Goal: Obtain resource: Download file/media

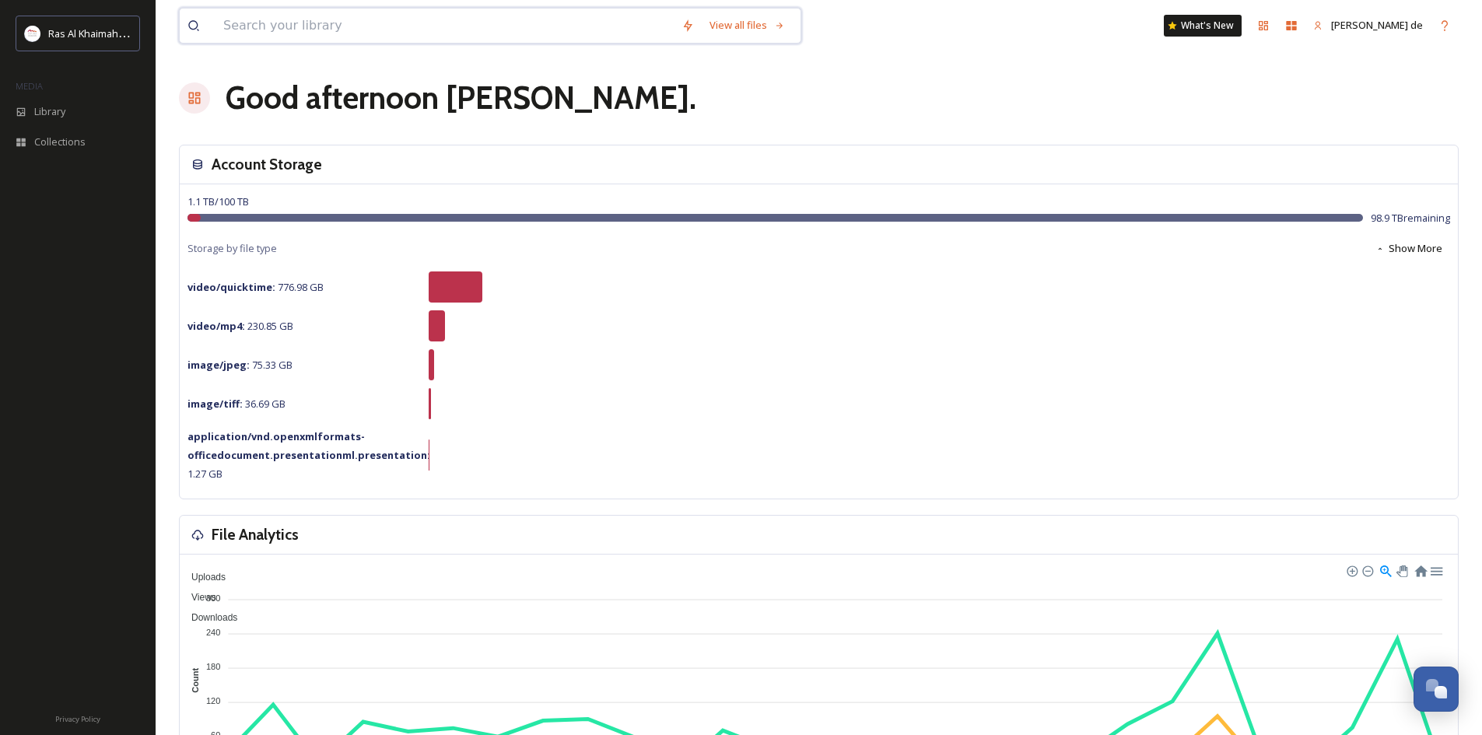
click at [307, 27] on input at bounding box center [445, 26] width 458 height 34
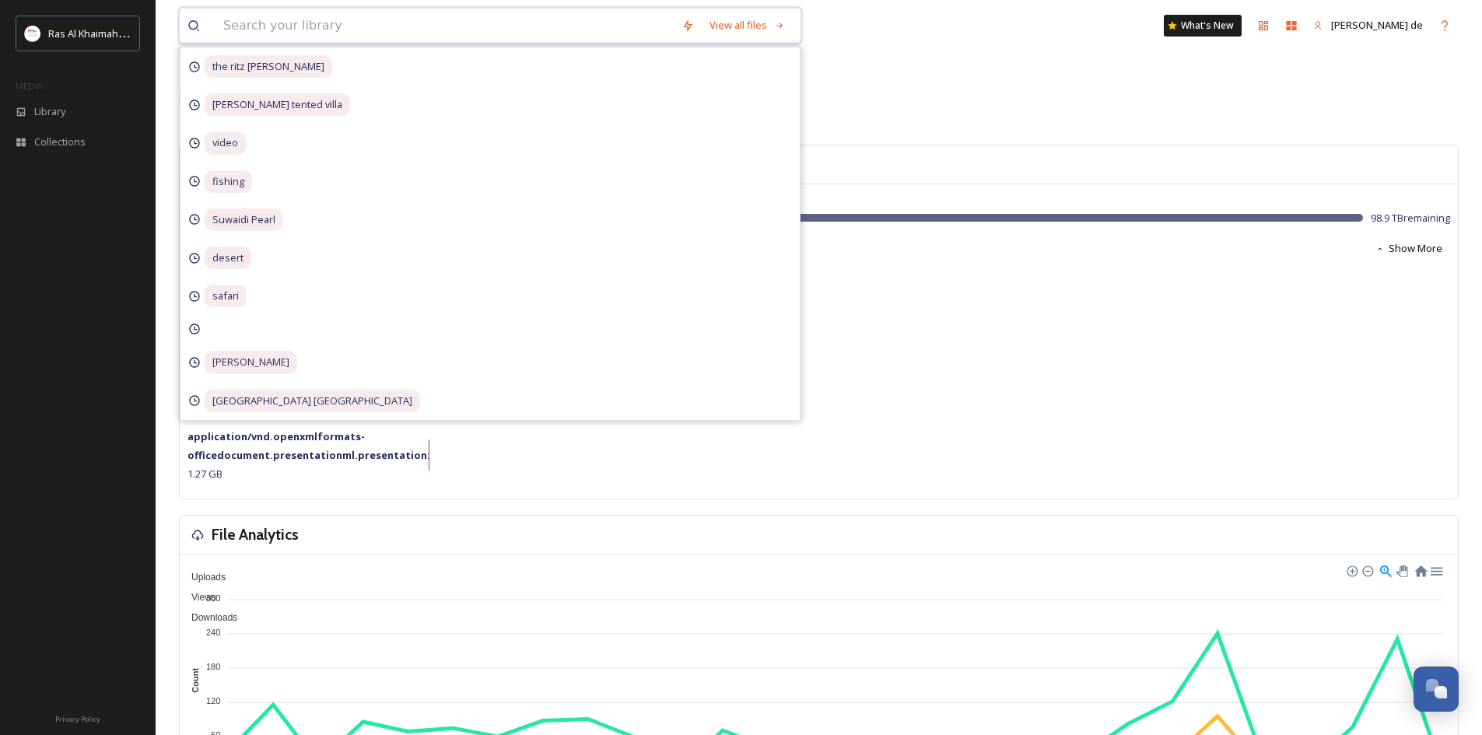
paste input "[DOMAIN_NAME][URL]"
type input "[DOMAIN_NAME][URL]"
paste input "Ras Al Khaimah’s Desert Safari"
type input "Ras Al Khaimah’s Desert Safari"
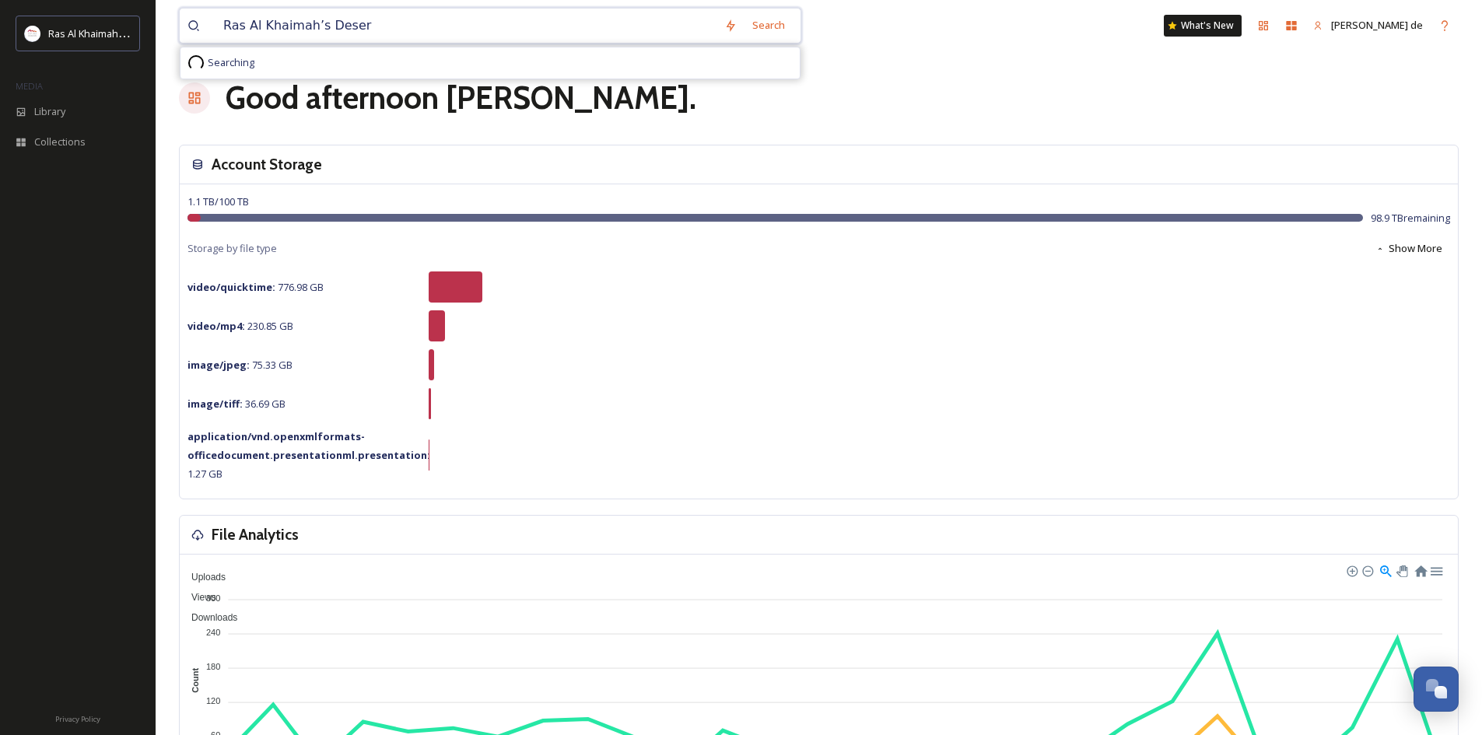
type input "Ras Al Khaimah’s Deser"
click at [82, 103] on div "Library" at bounding box center [78, 111] width 156 height 30
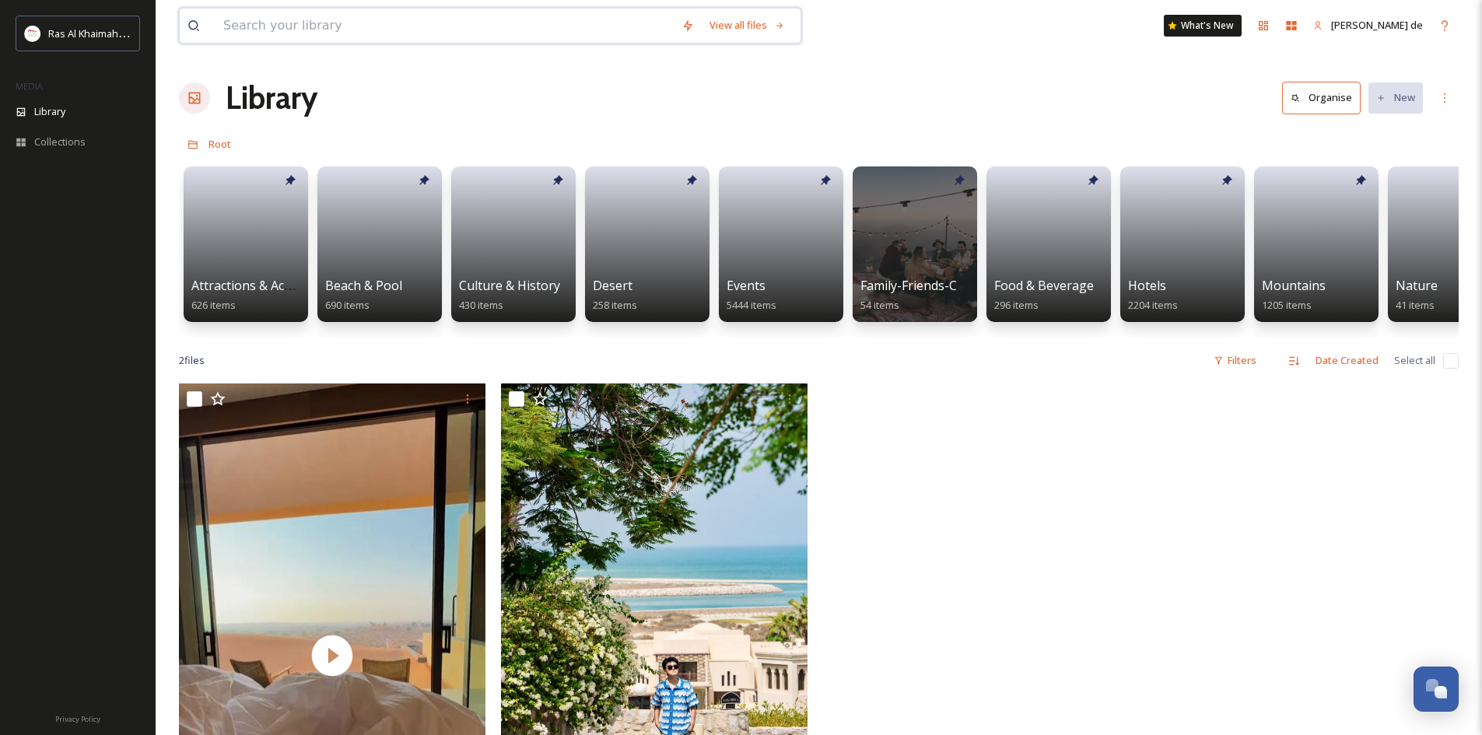
click at [394, 20] on input at bounding box center [445, 26] width 458 height 34
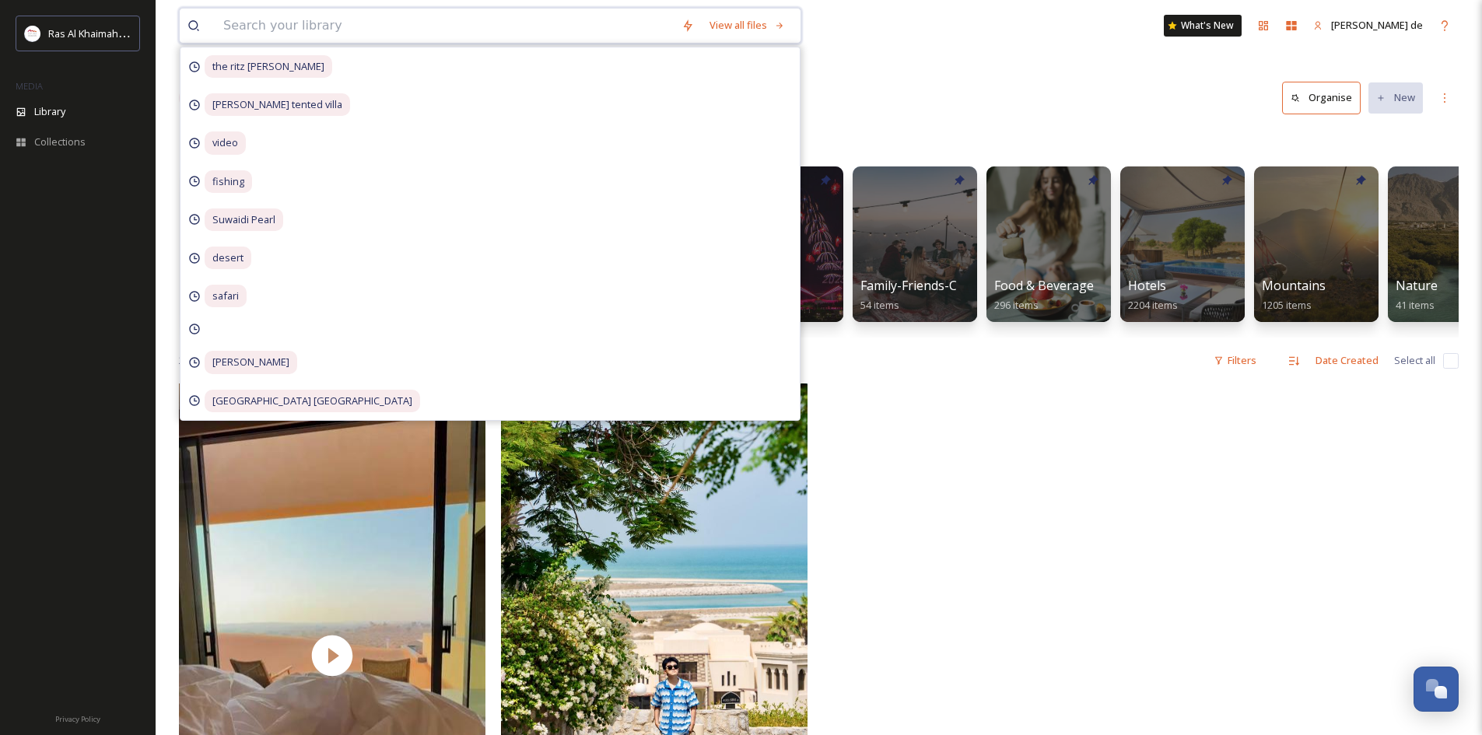
paste input "Ras Al Khaimah’s Desert Safari"
type input "Ras Al Khaimah’s Desert Safari"
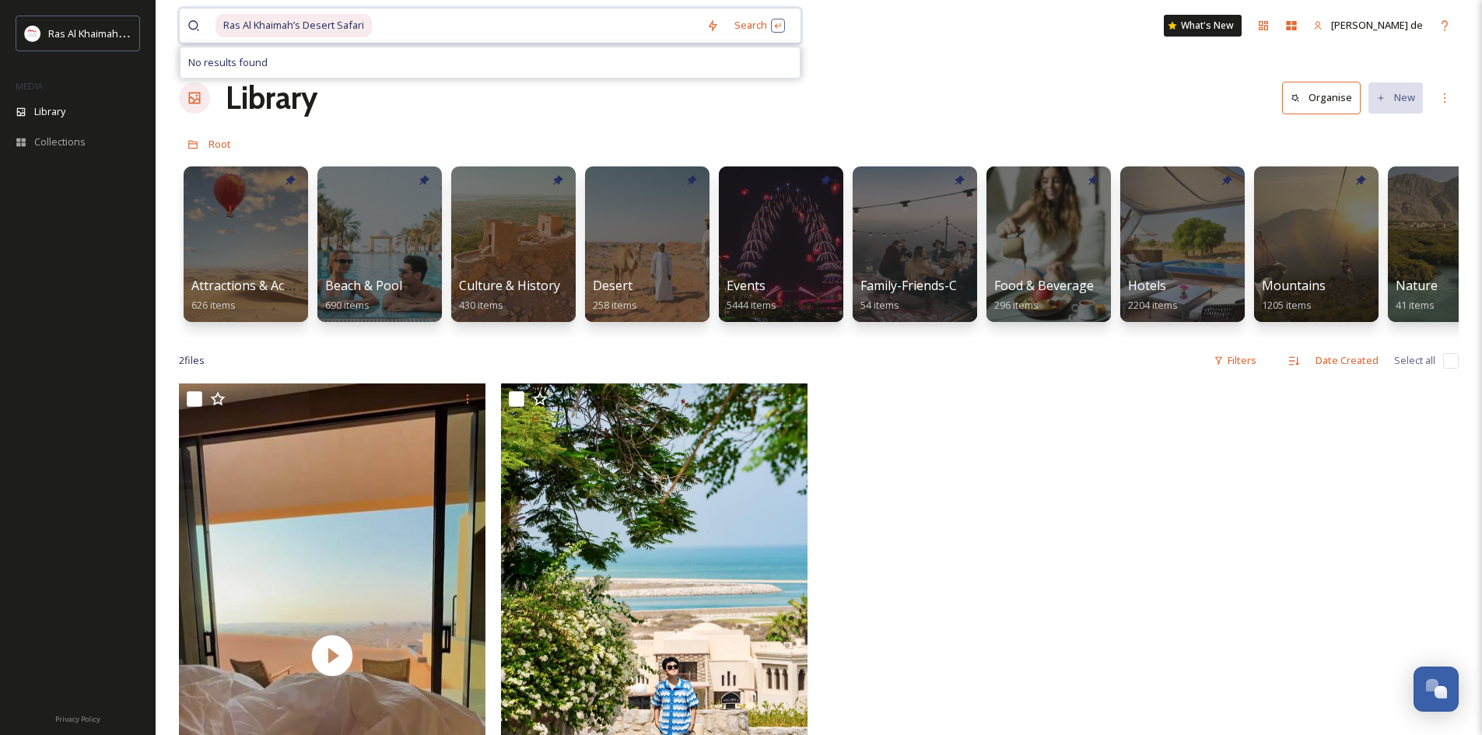
click at [385, 24] on input at bounding box center [535, 26] width 325 height 34
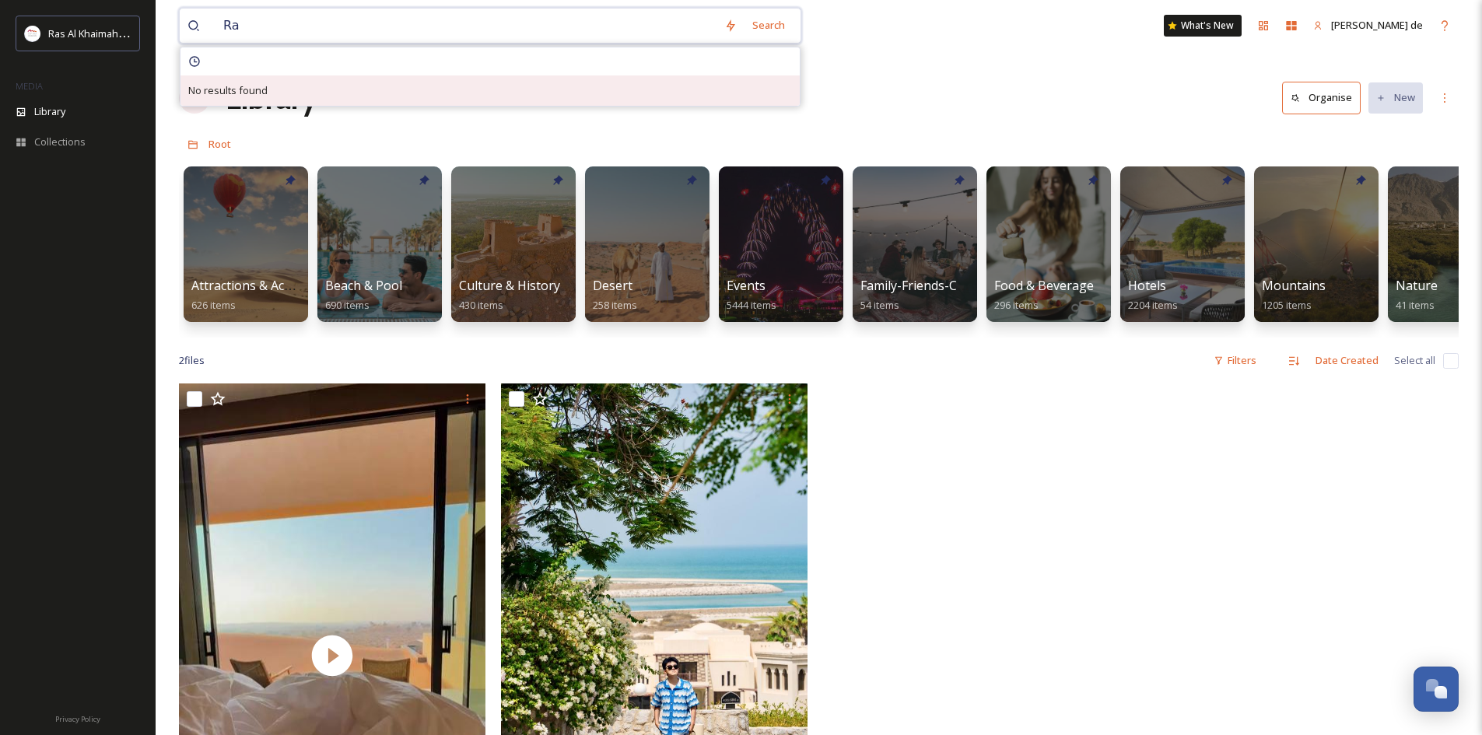
type input "R"
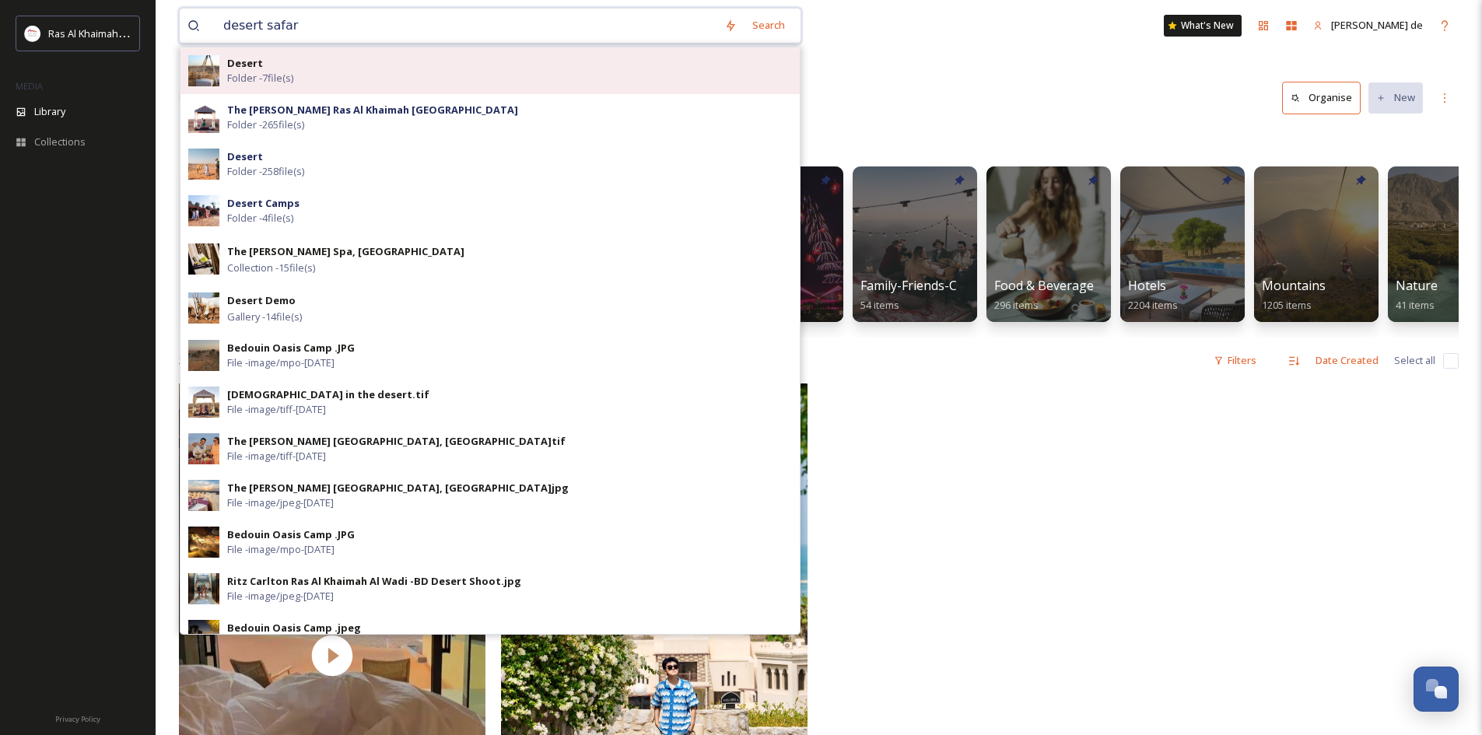
type input "desert safari"
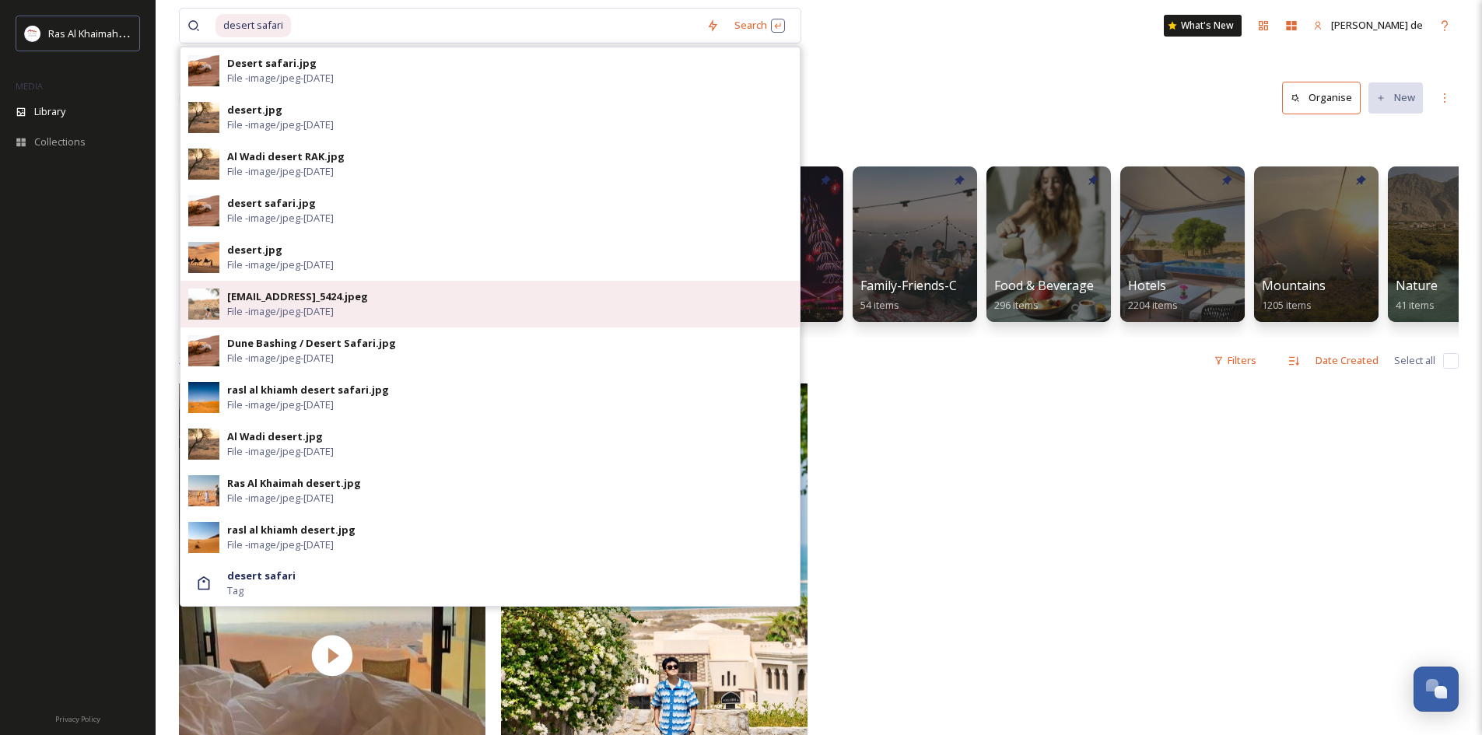
drag, startPoint x: 353, startPoint y: 314, endPoint x: 343, endPoint y: 306, distance: 13.2
click at [334, 306] on span "File - image/jpeg - [DATE]" at bounding box center [280, 311] width 107 height 15
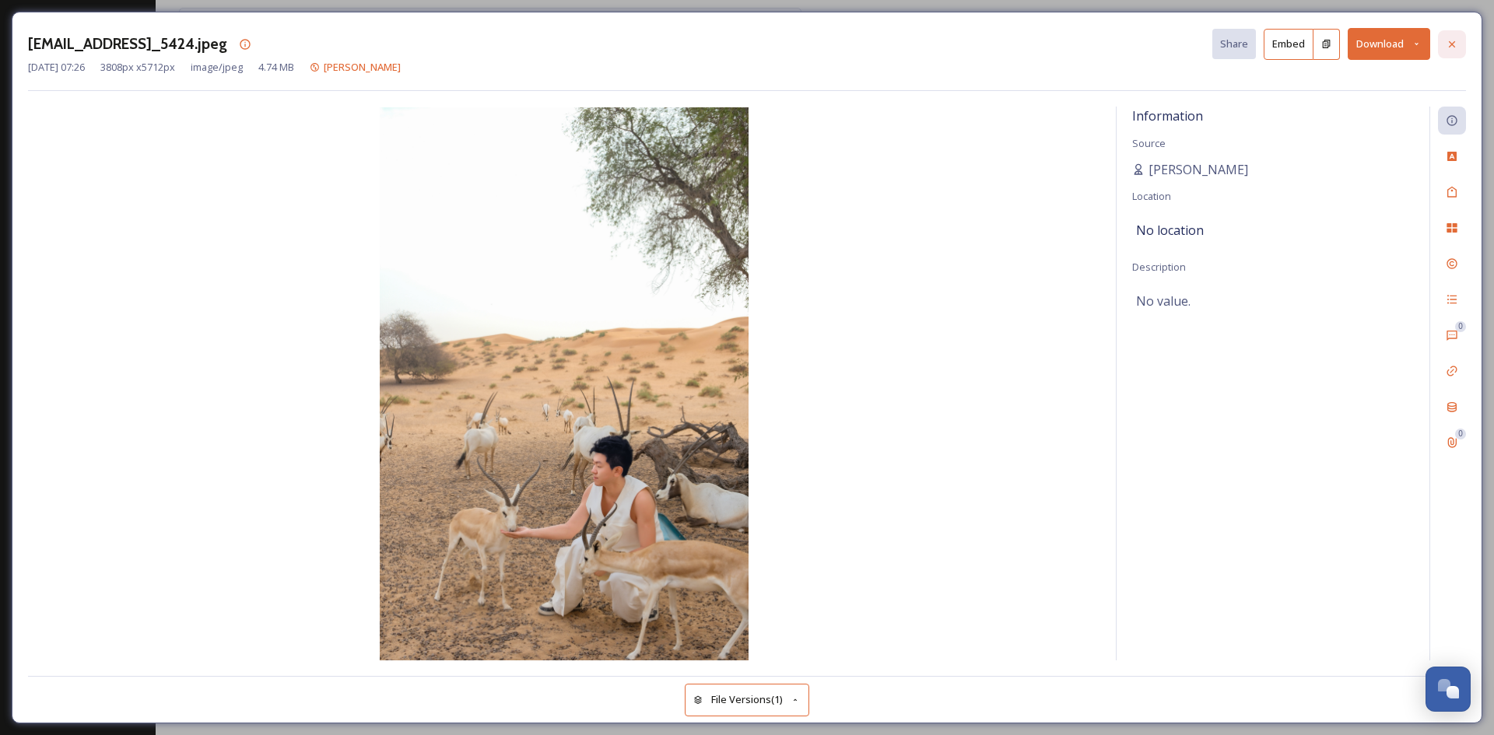
click at [1455, 56] on div at bounding box center [1452, 44] width 28 height 28
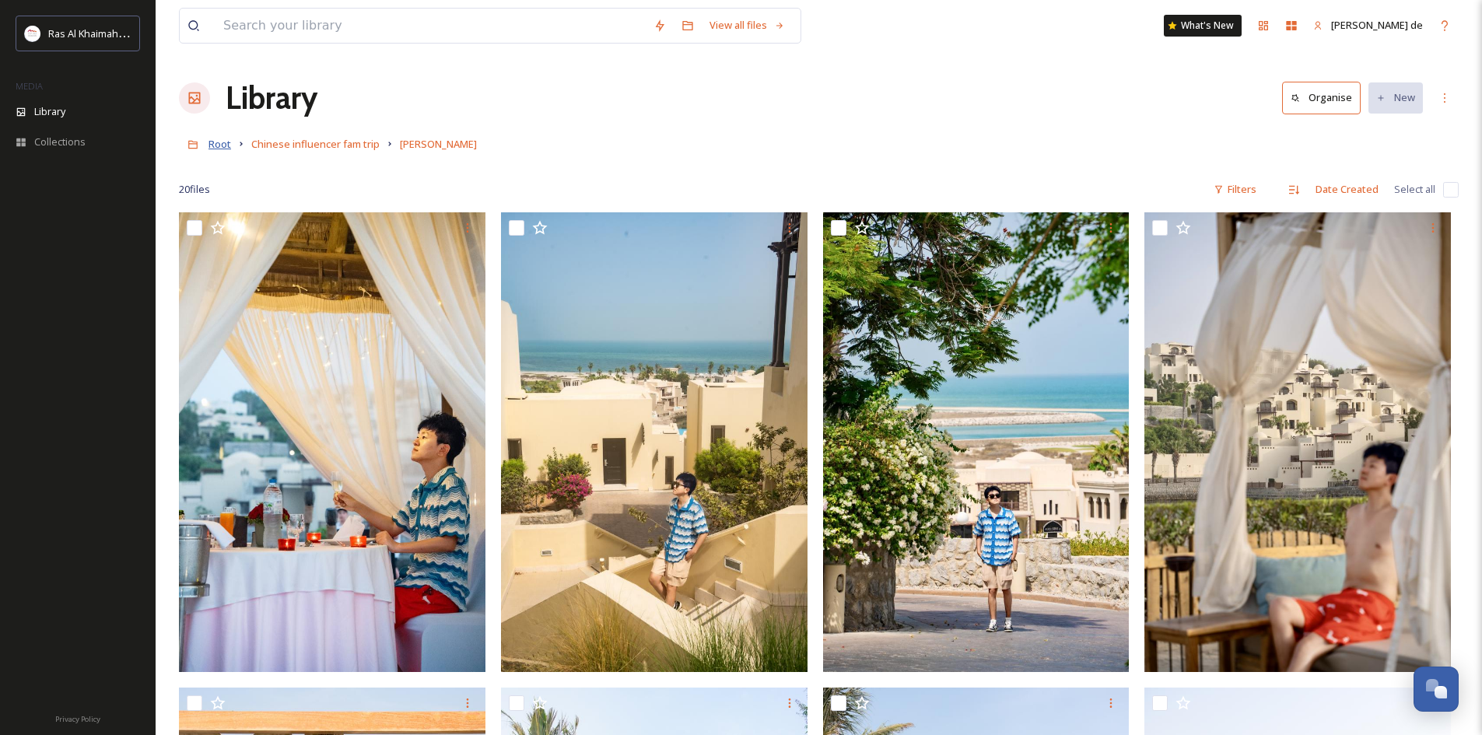
click at [216, 147] on span "Root" at bounding box center [220, 144] width 23 height 14
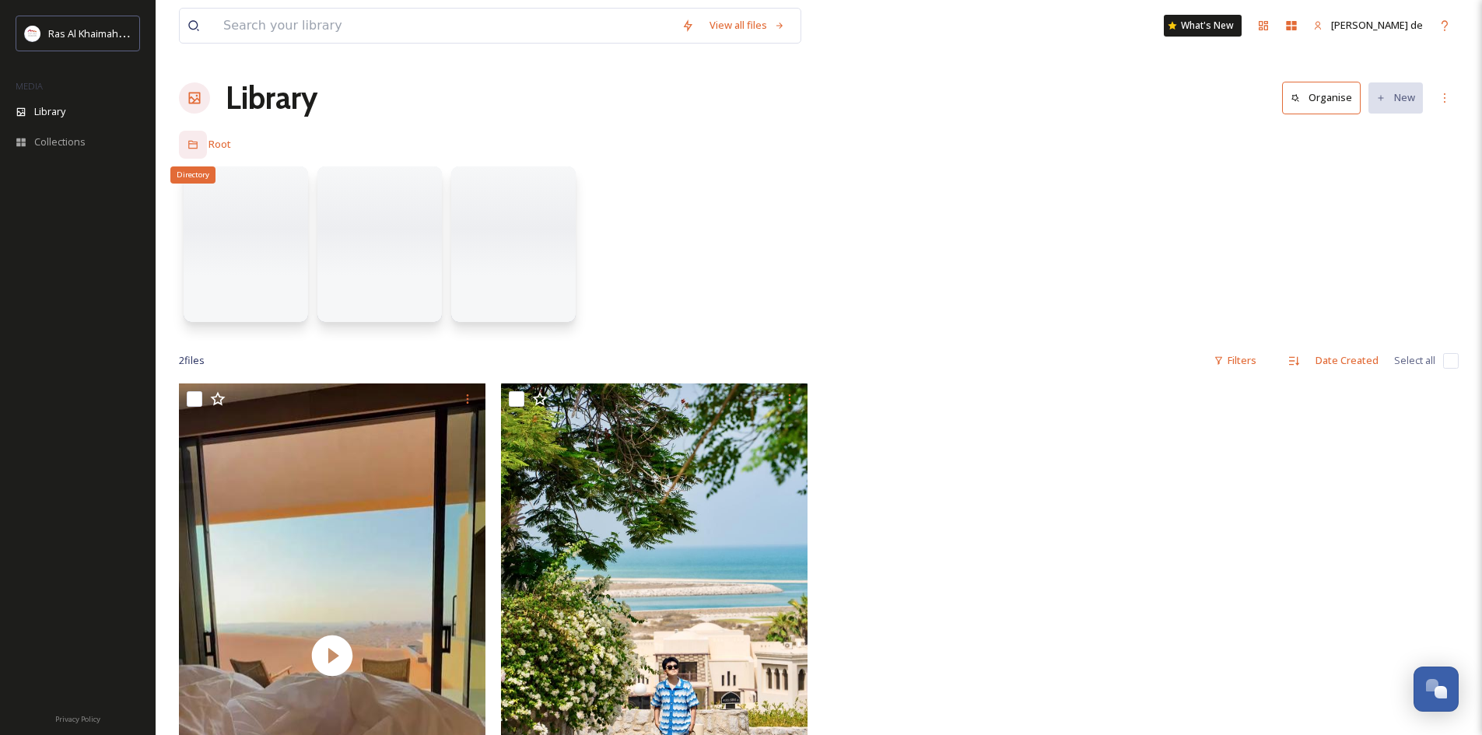
click at [200, 139] on div "Directory" at bounding box center [193, 145] width 28 height 28
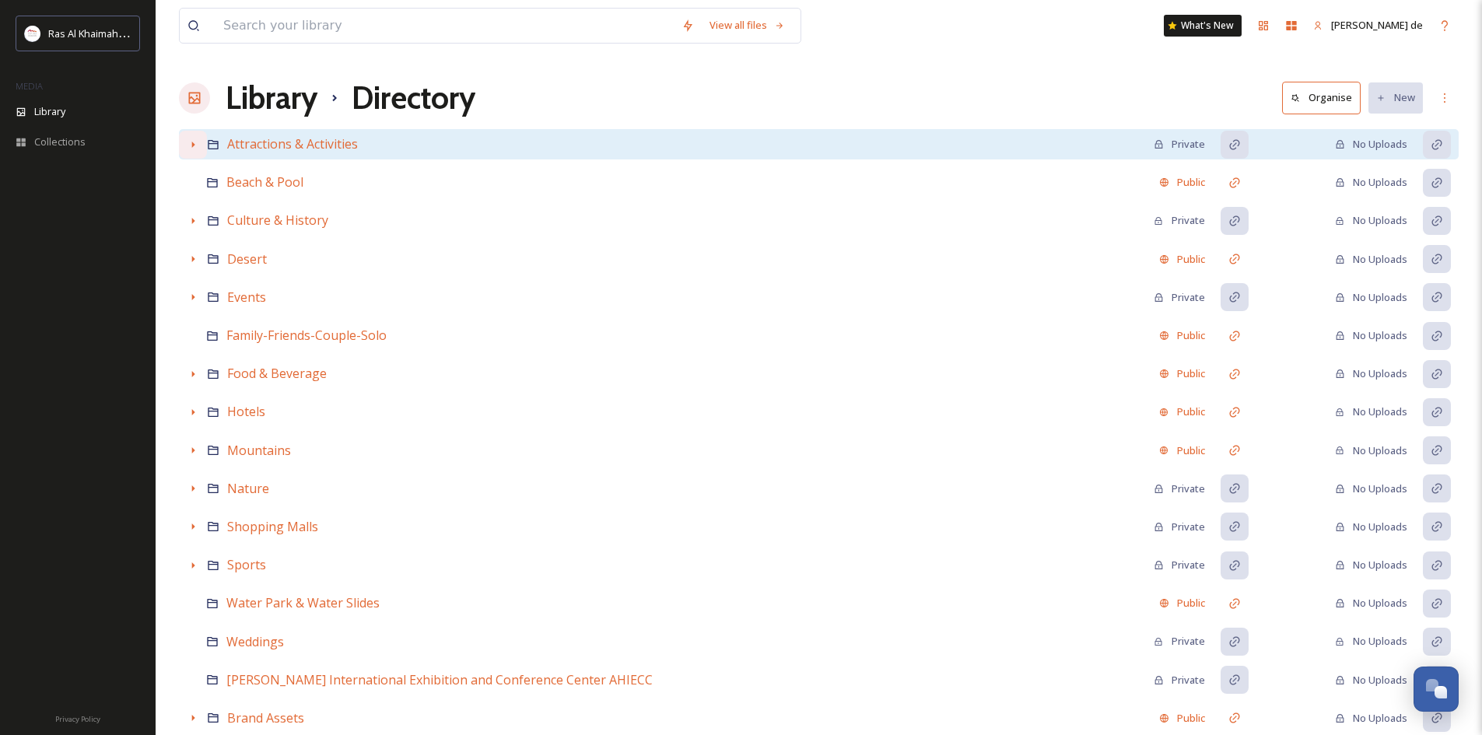
click at [184, 141] on div at bounding box center [193, 145] width 28 height 28
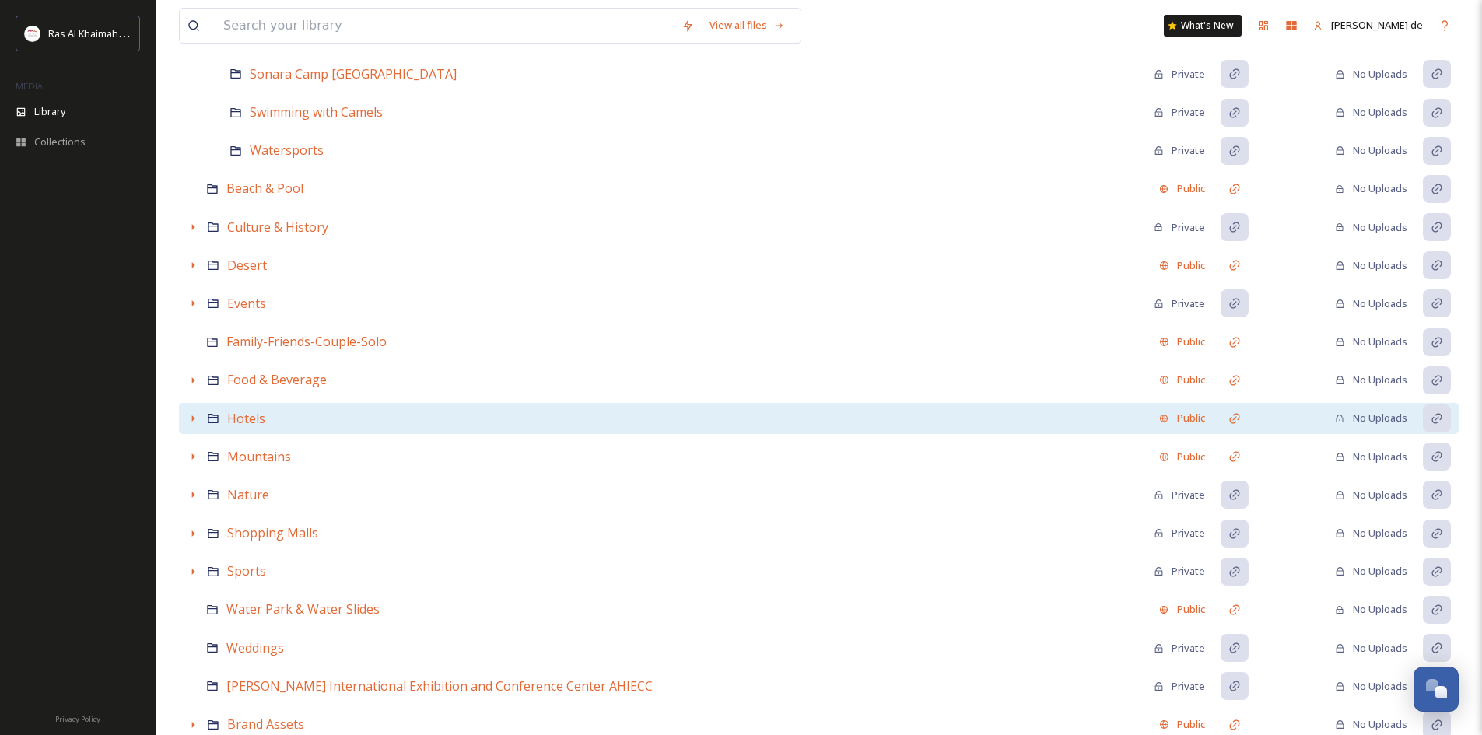
scroll to position [856, 0]
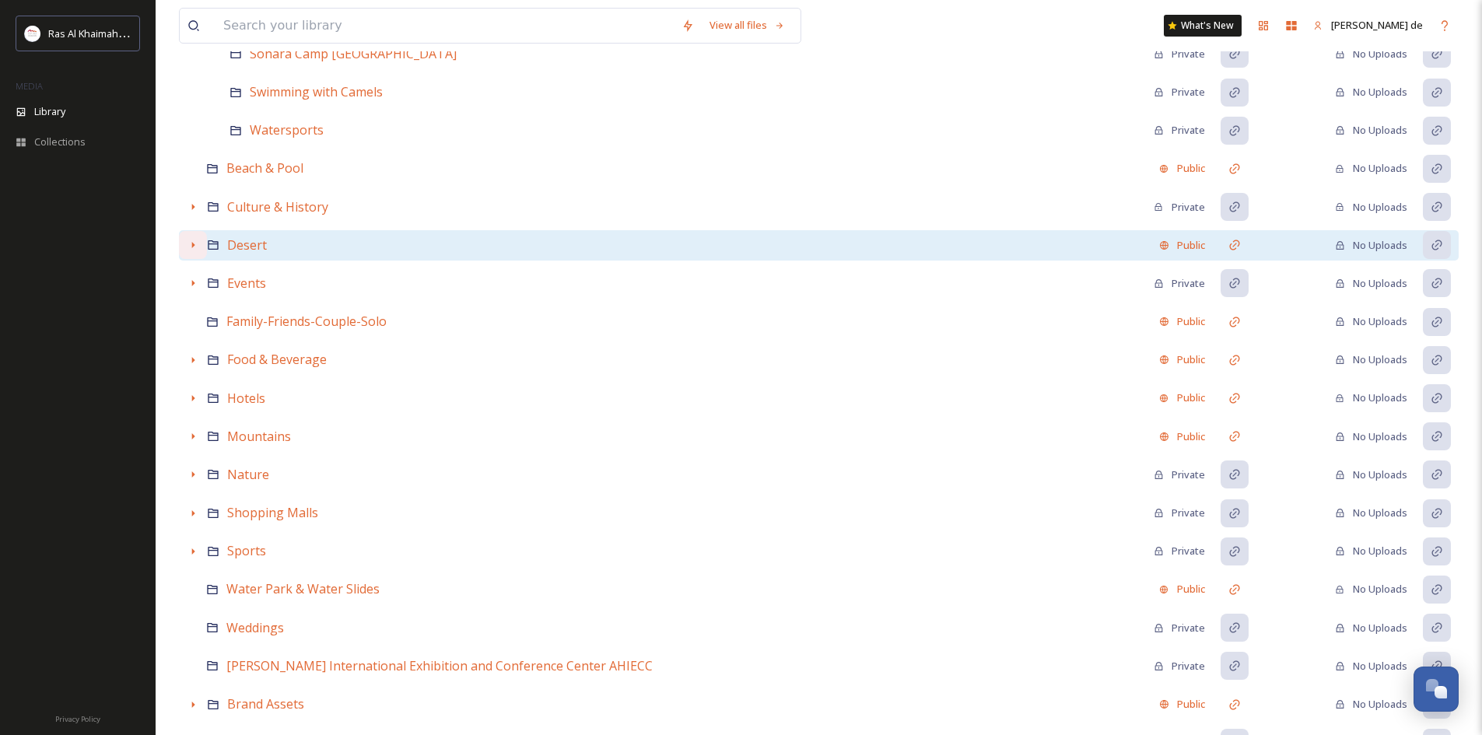
click at [198, 249] on icon at bounding box center [193, 245] width 12 height 12
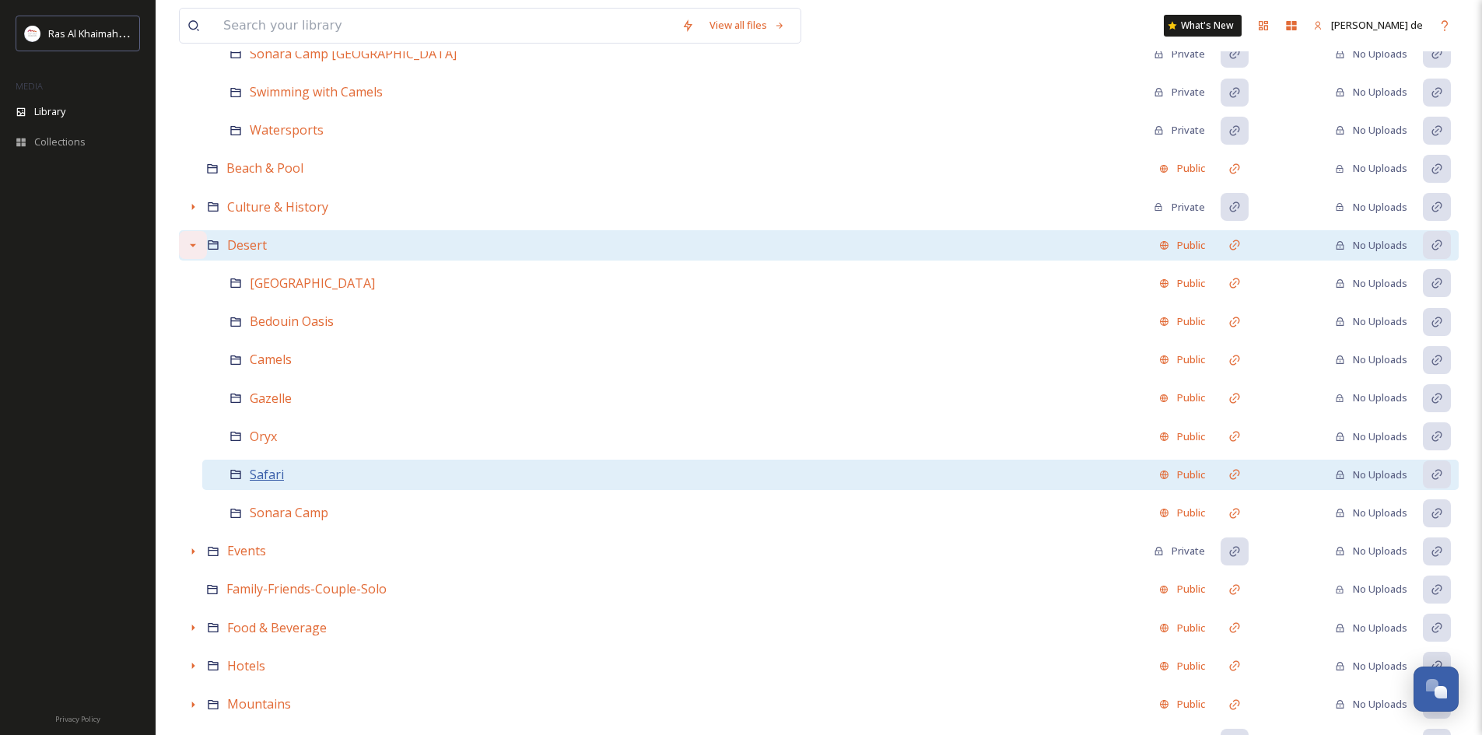
click at [261, 475] on span "Safari" at bounding box center [267, 474] width 34 height 17
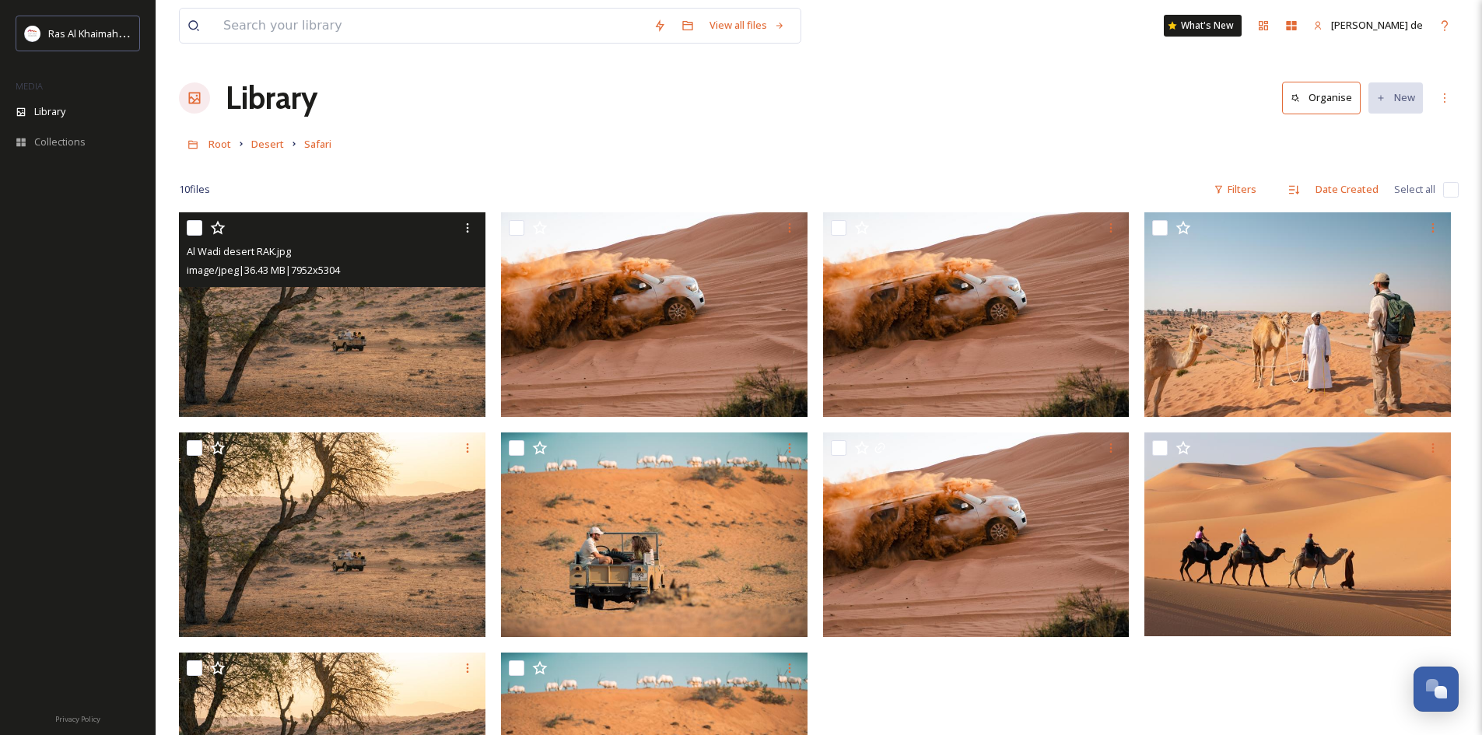
click at [188, 227] on input "checkbox" at bounding box center [195, 228] width 16 height 16
checkbox input "true"
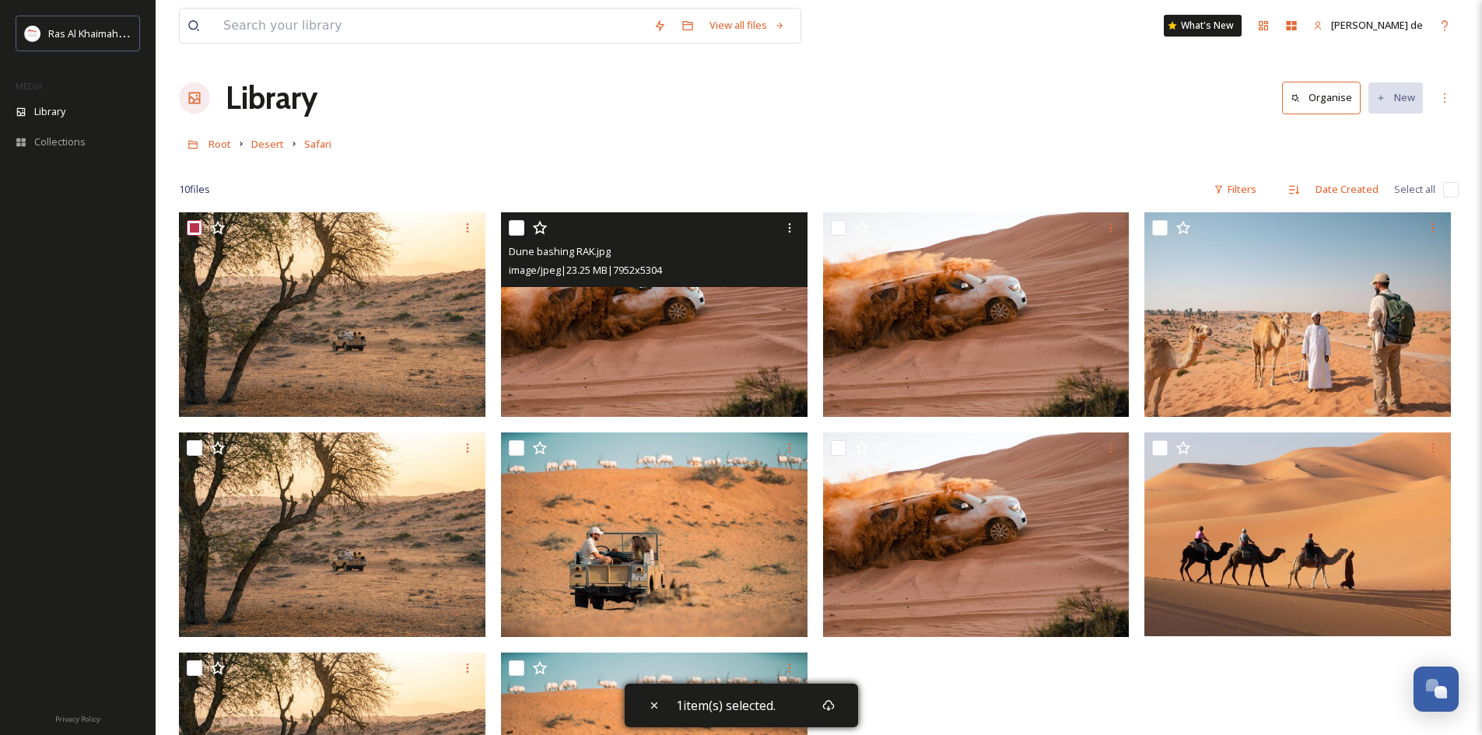
click at [519, 226] on input "checkbox" at bounding box center [517, 228] width 16 height 16
checkbox input "true"
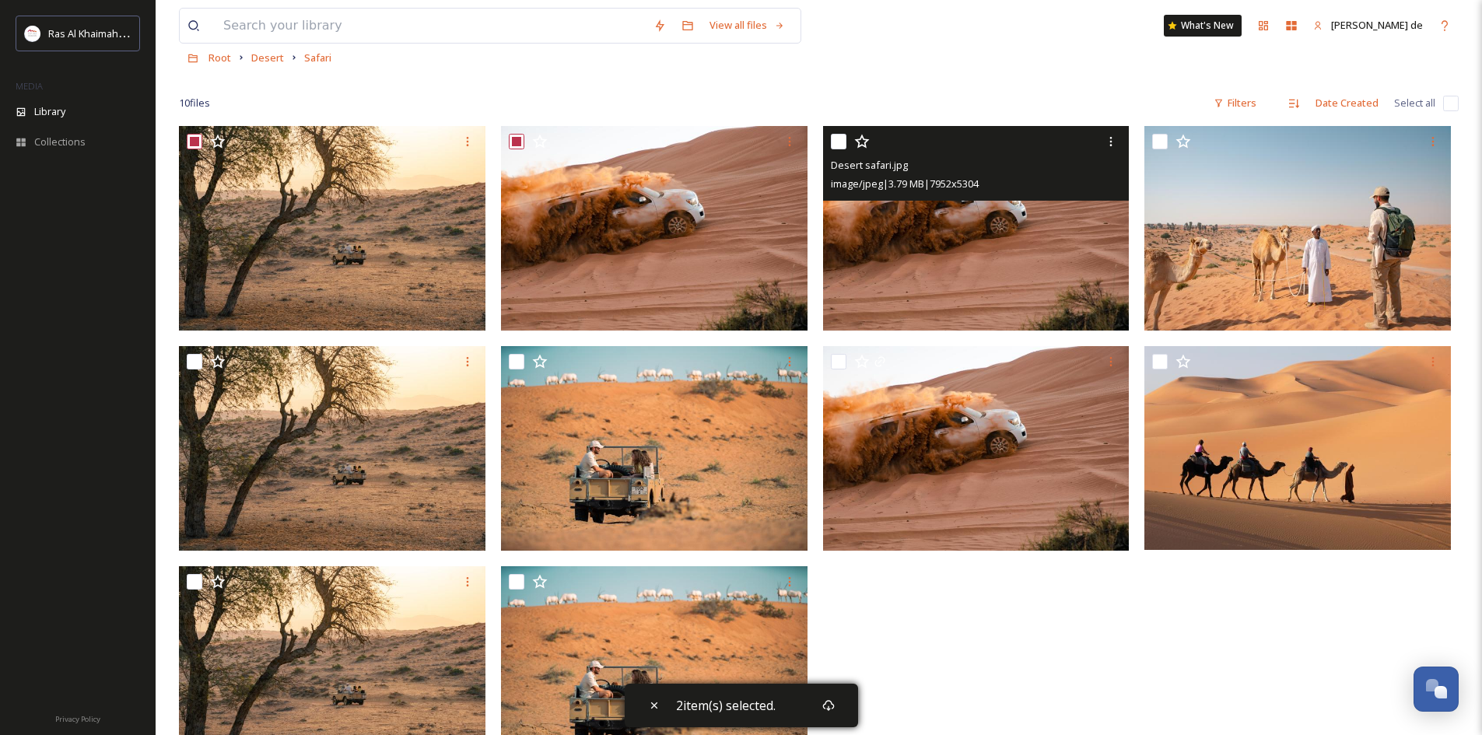
scroll to position [212, 0]
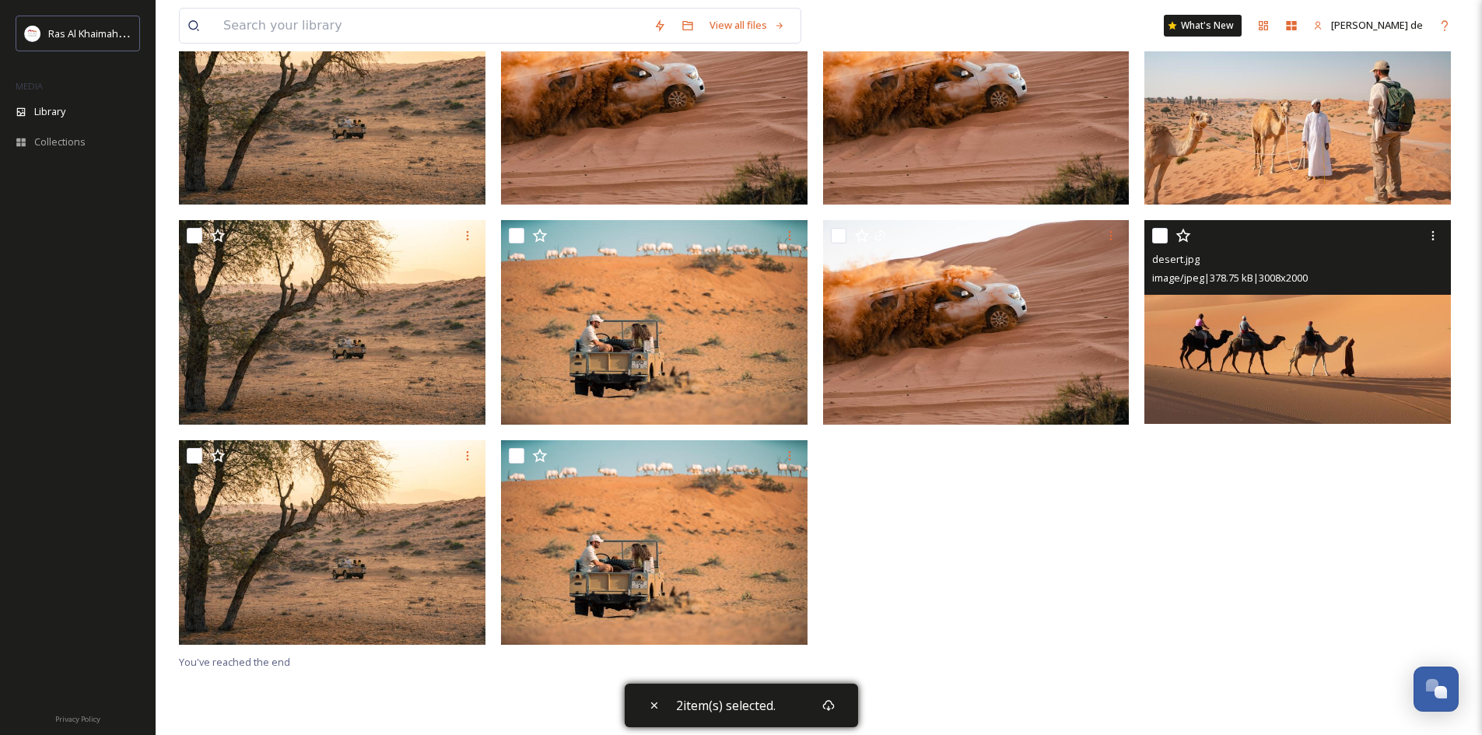
click at [1156, 234] on input "checkbox" at bounding box center [1160, 236] width 16 height 16
checkbox input "true"
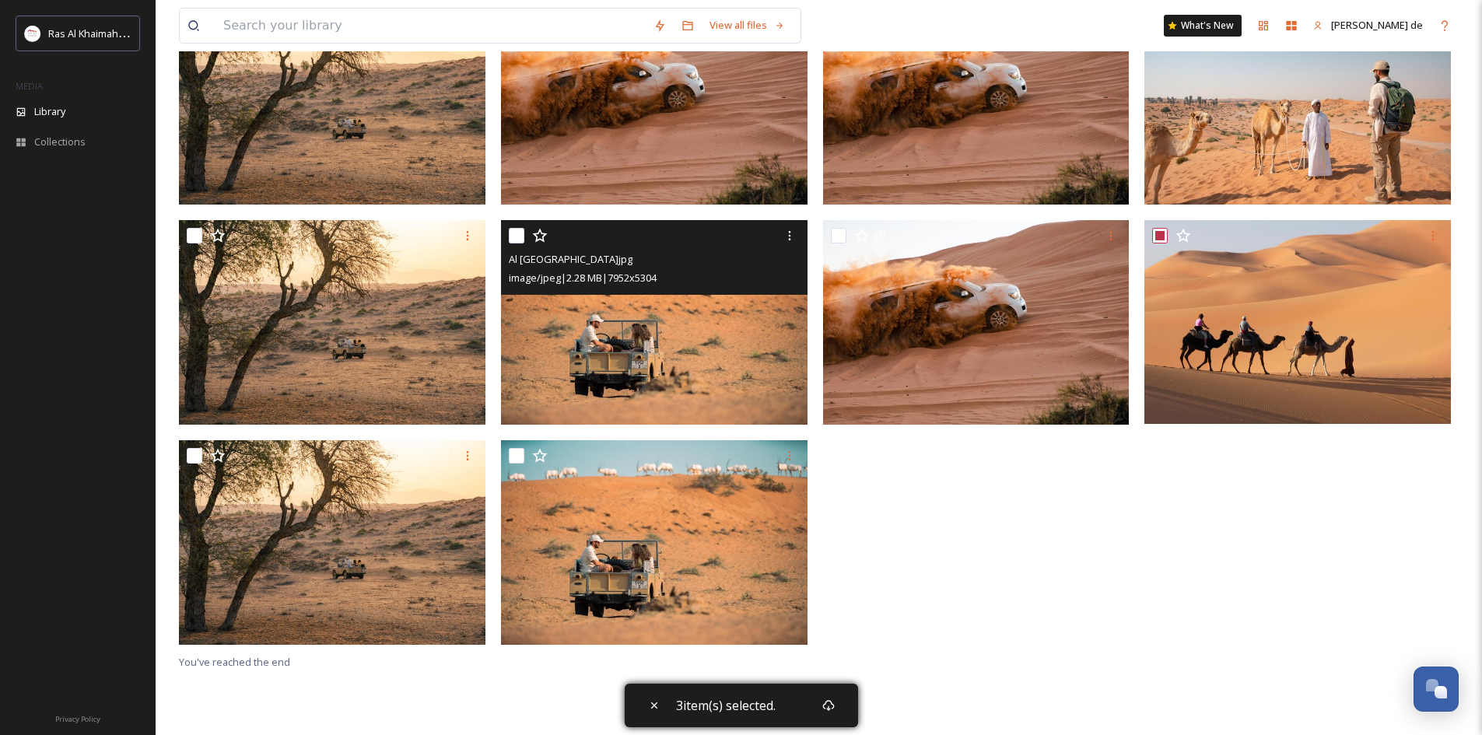
click at [520, 231] on input "checkbox" at bounding box center [517, 236] width 16 height 16
checkbox input "true"
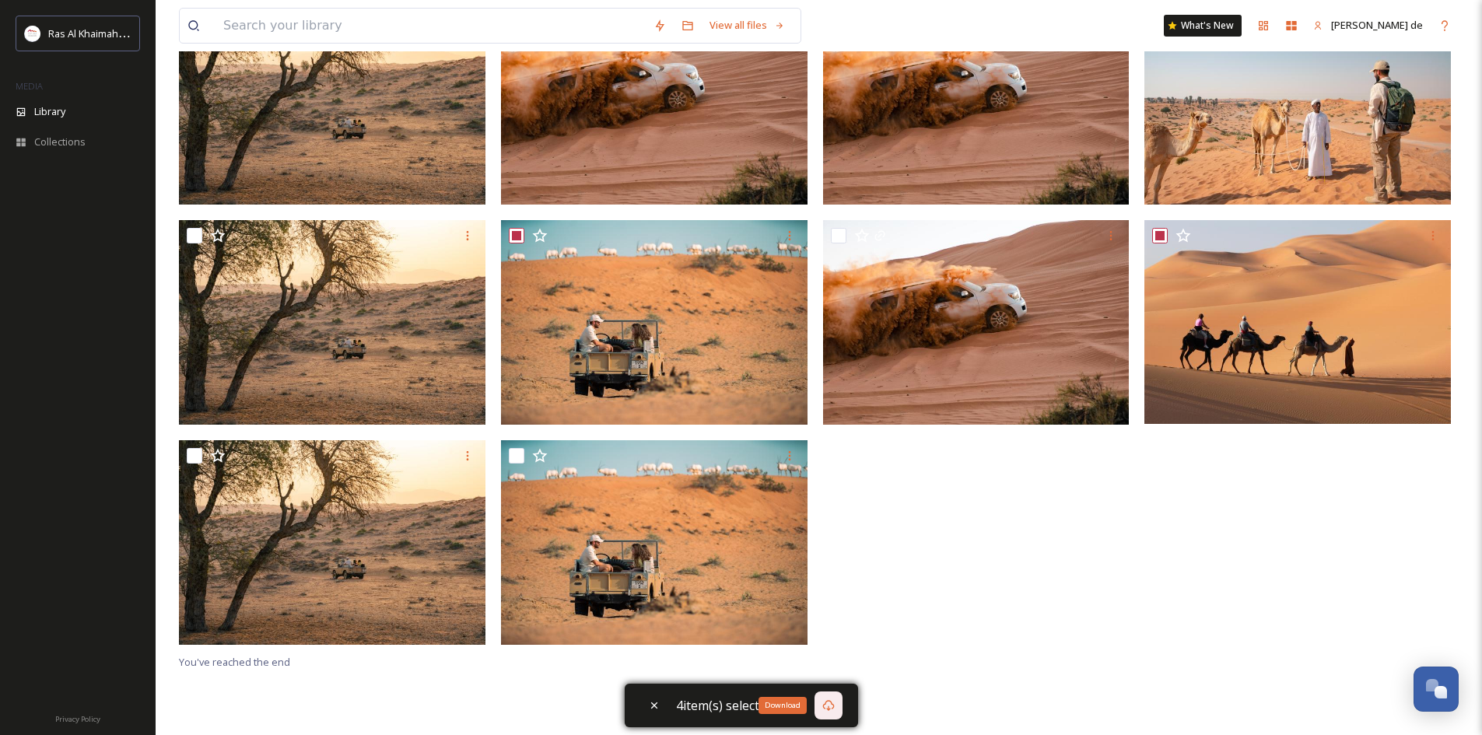
click at [836, 705] on div "Download" at bounding box center [829, 706] width 28 height 28
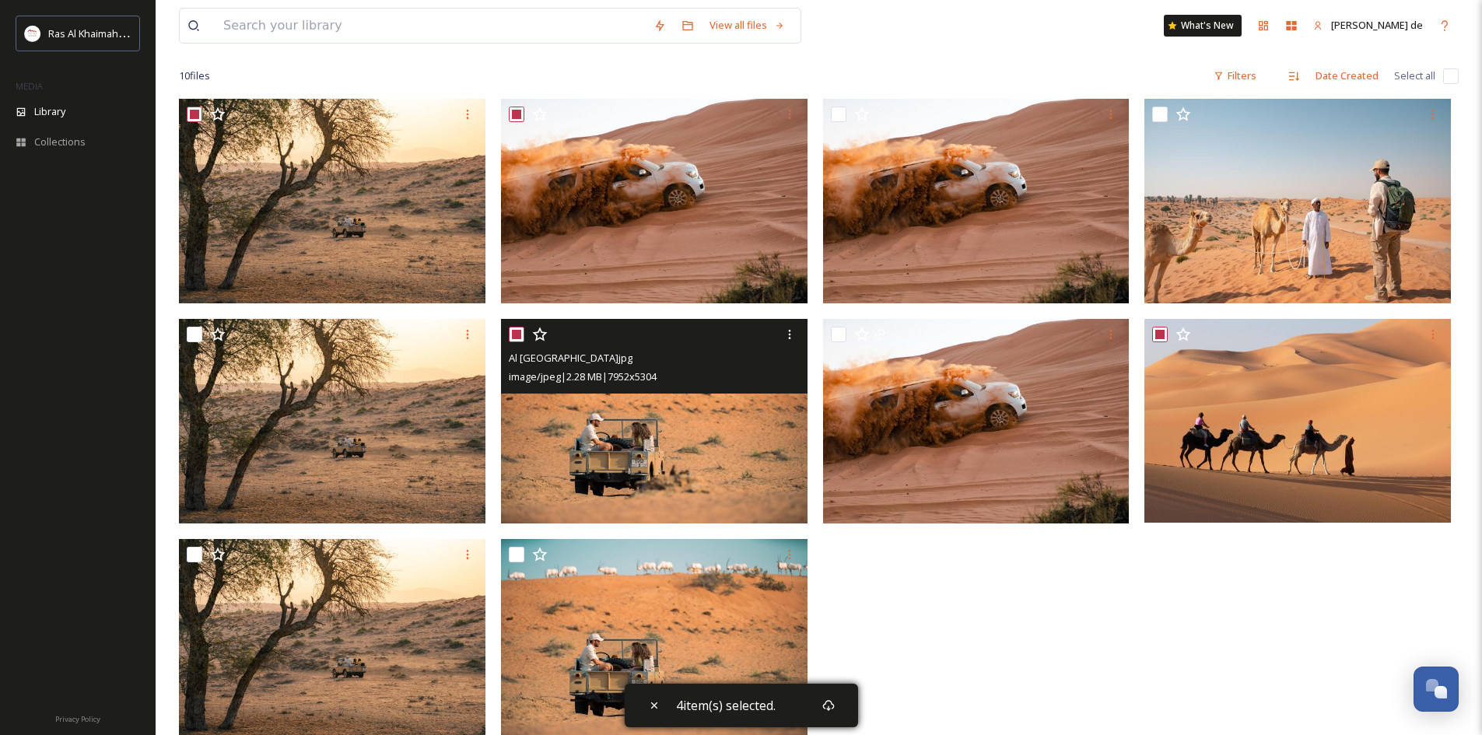
scroll to position [0, 0]
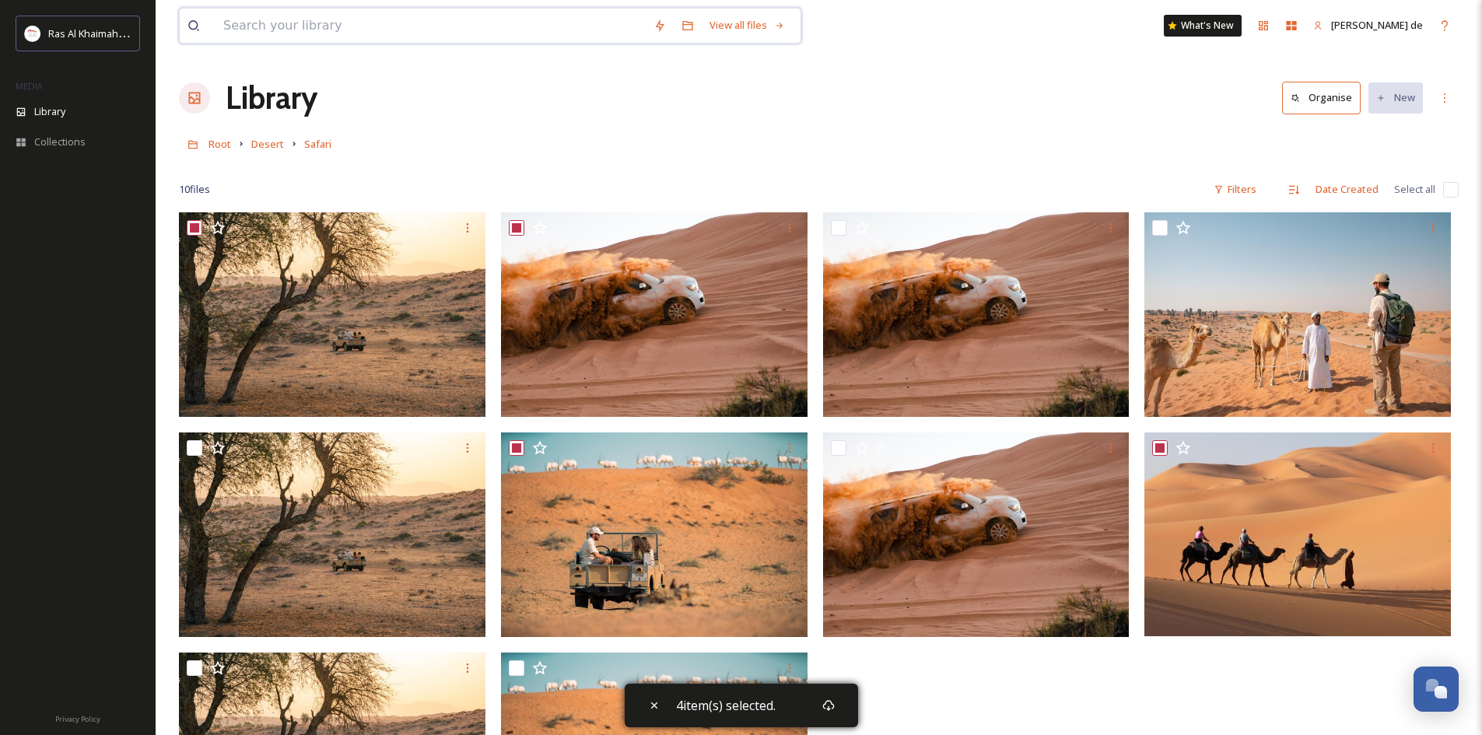
click at [421, 23] on input at bounding box center [431, 26] width 430 height 34
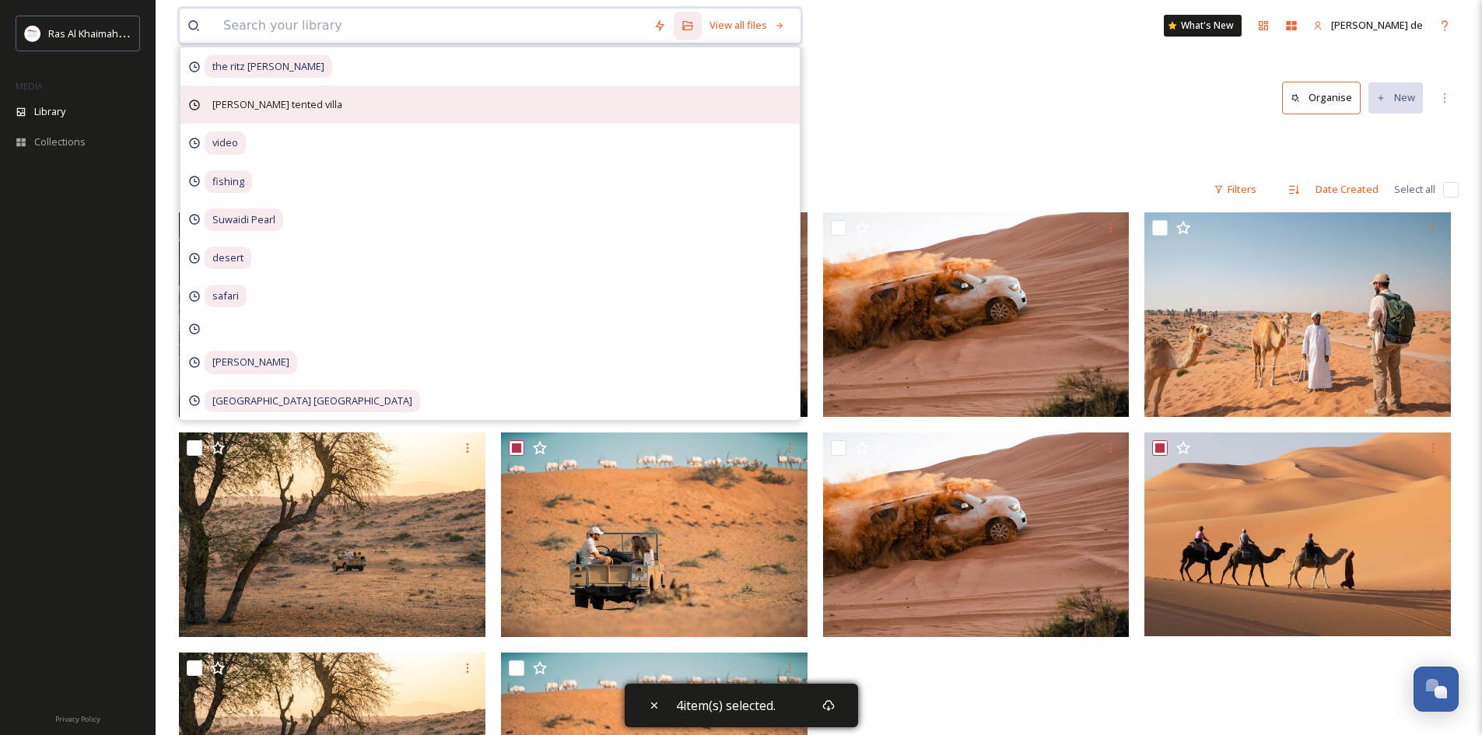
paste input "Private Morning Jeep Safari"
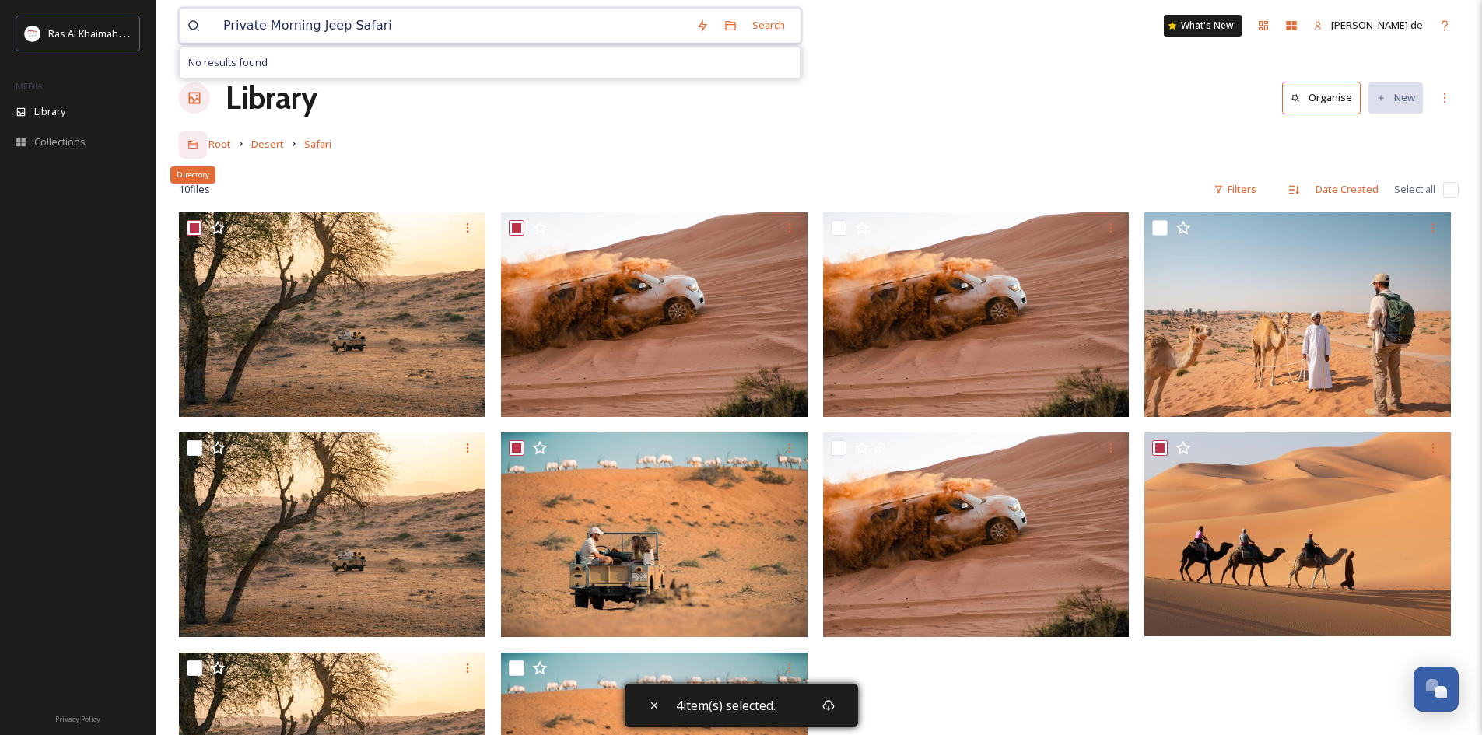
type input "Private Morning Jeep Safari"
click at [193, 133] on div "Directory" at bounding box center [193, 145] width 28 height 28
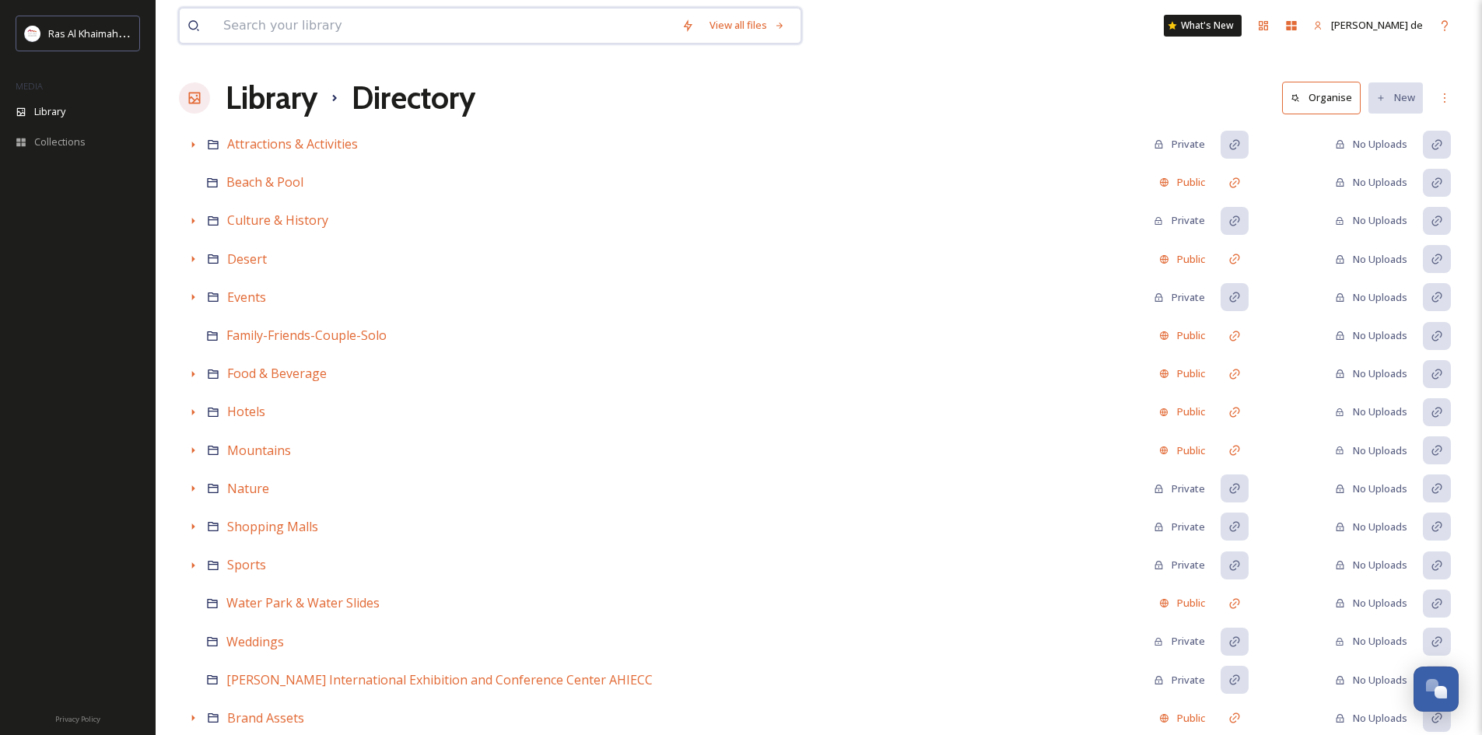
click at [373, 18] on input at bounding box center [445, 26] width 458 height 34
paste input "Private Morning Jeep Safari"
type input "Private Morning Jeep Safari"
click at [548, 22] on input at bounding box center [529, 26] width 340 height 34
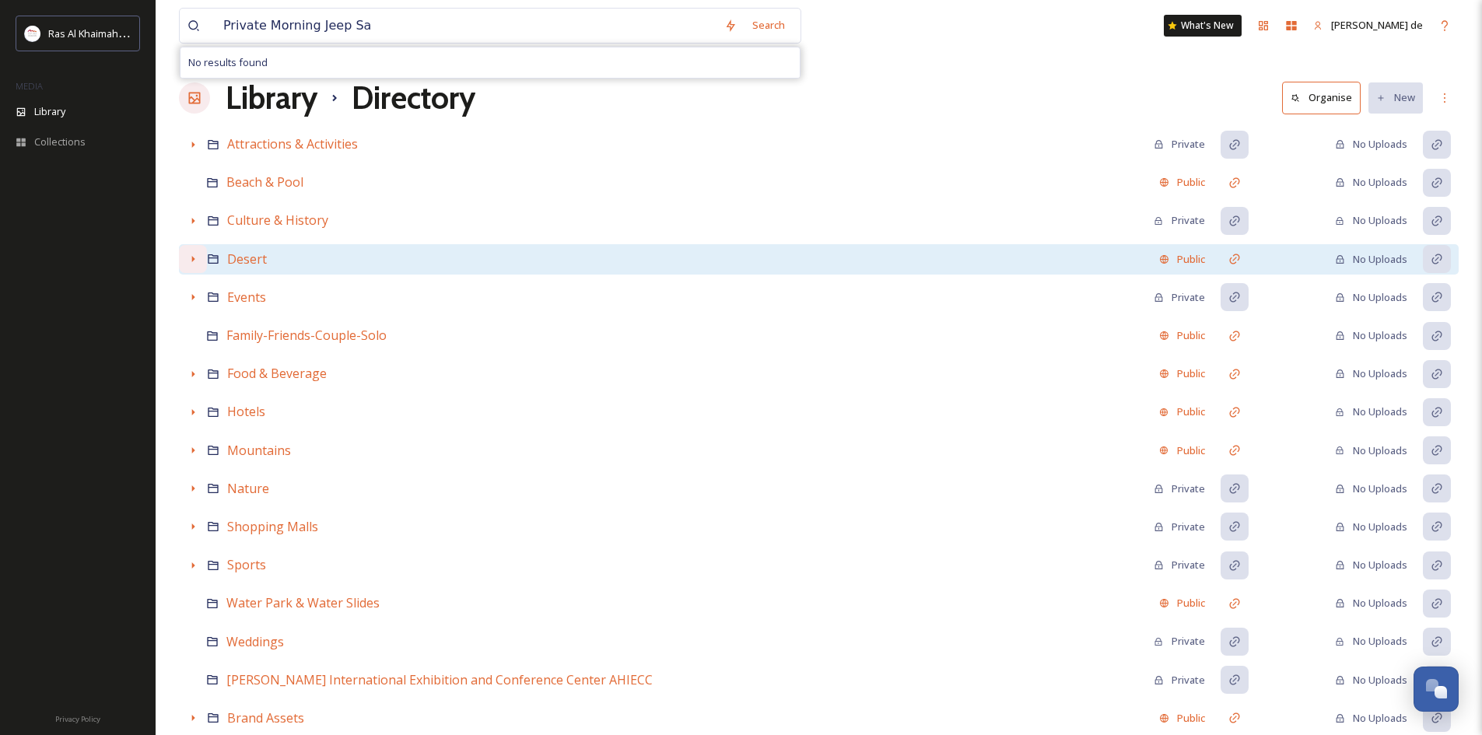
click at [189, 261] on icon at bounding box center [193, 259] width 12 height 12
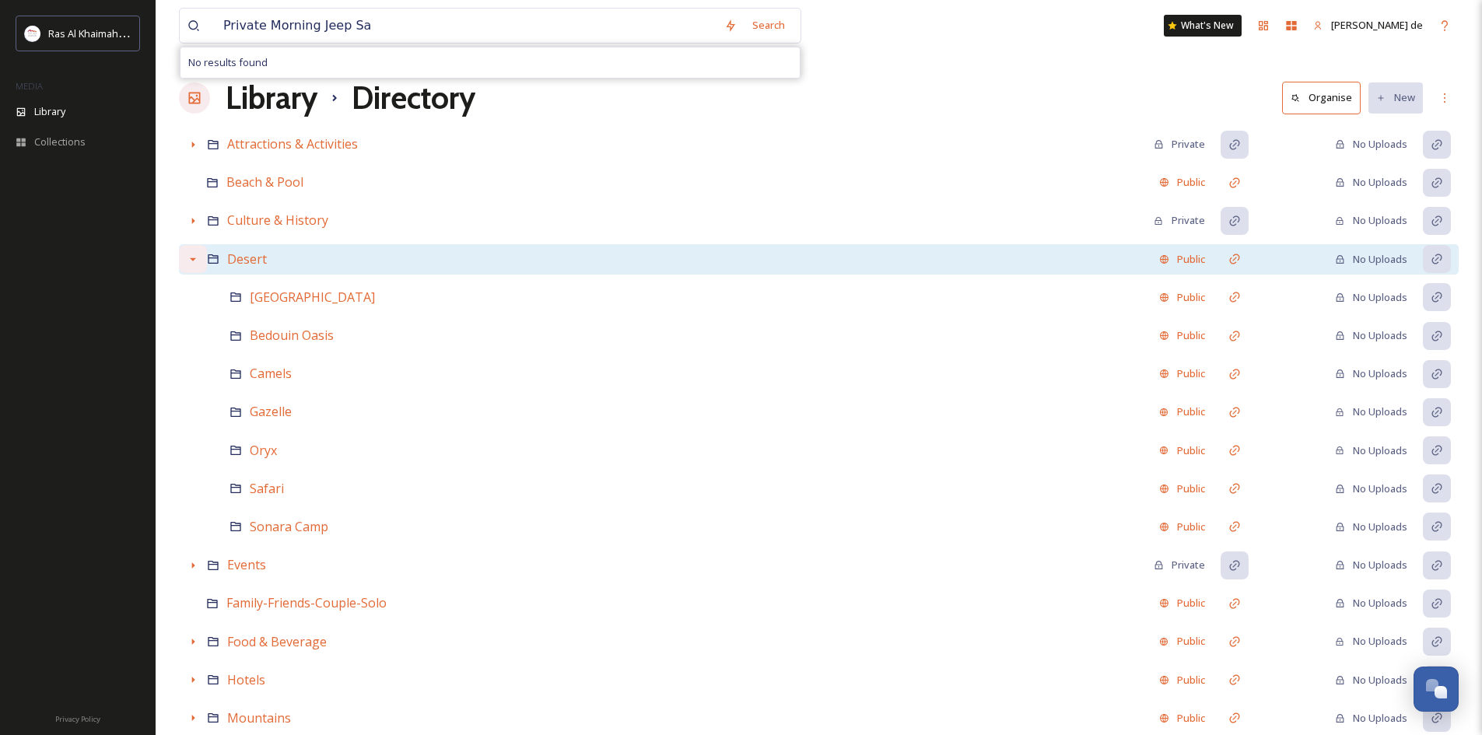
click at [192, 259] on icon at bounding box center [193, 259] width 6 height 3
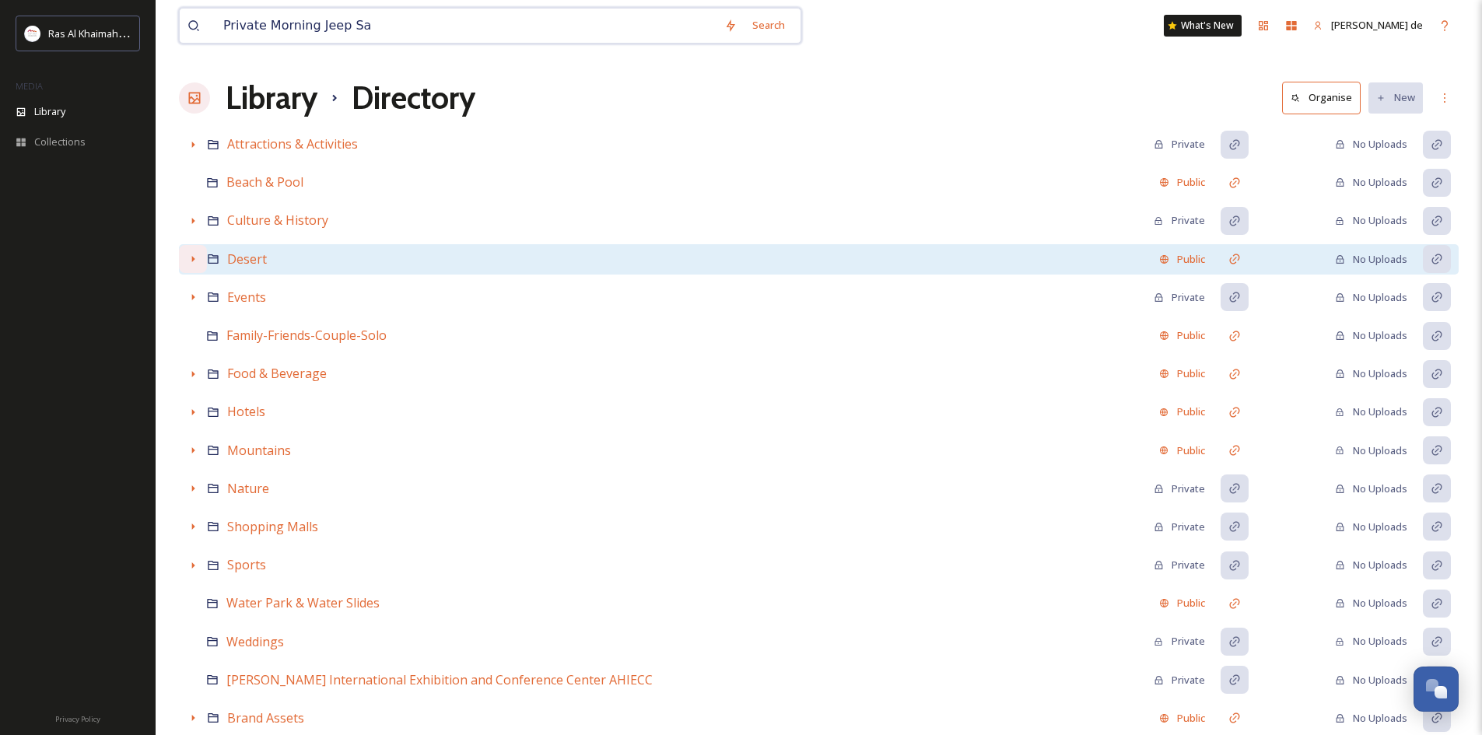
click at [519, 26] on input "Private Morning Jeep Sa" at bounding box center [466, 26] width 501 height 34
drag, startPoint x: 518, startPoint y: 26, endPoint x: 31, endPoint y: 14, distance: 487.2
click at [34, 12] on div "Ras Al Khaimah Tourism Development Authority MEDIA Library Collections Privacy …" at bounding box center [741, 619] width 1482 height 1239
type input "jeep"
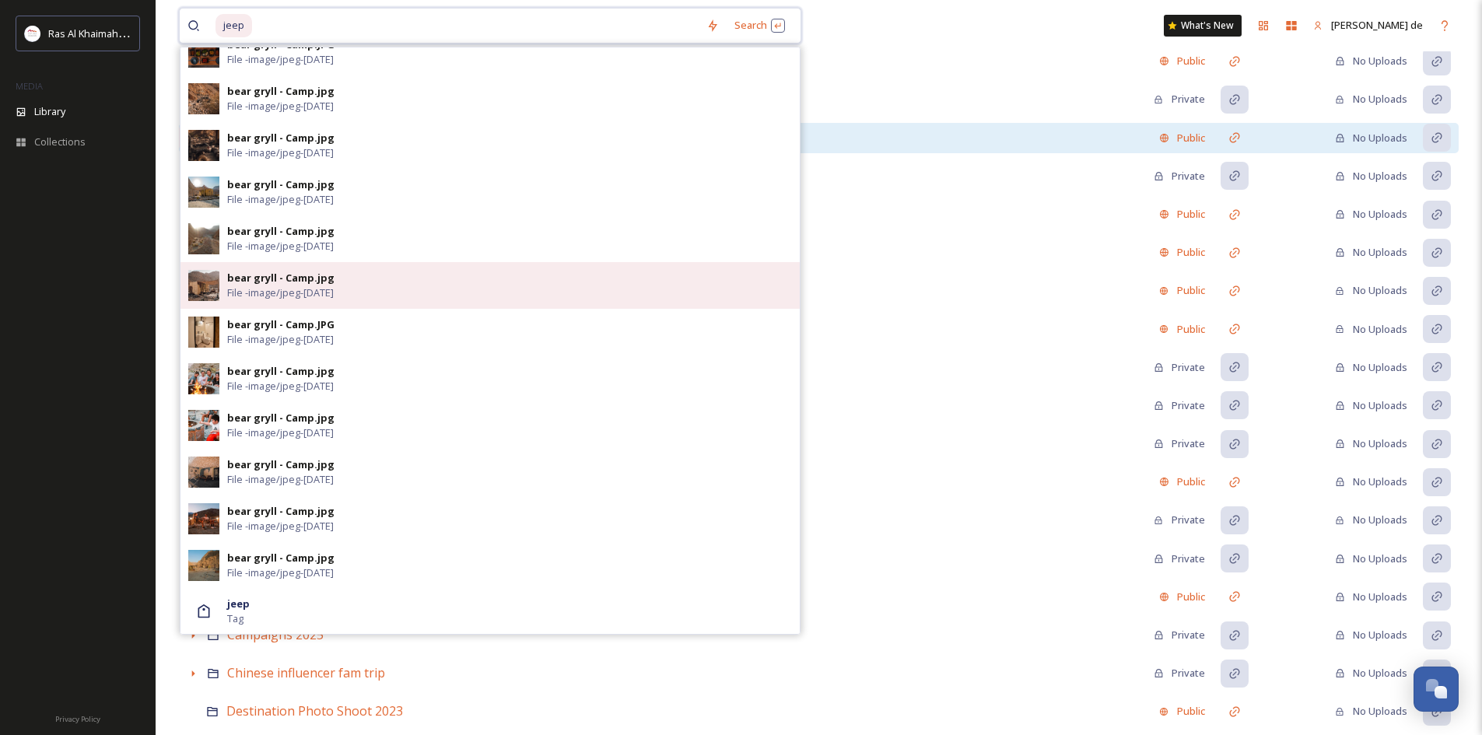
scroll to position [389, 0]
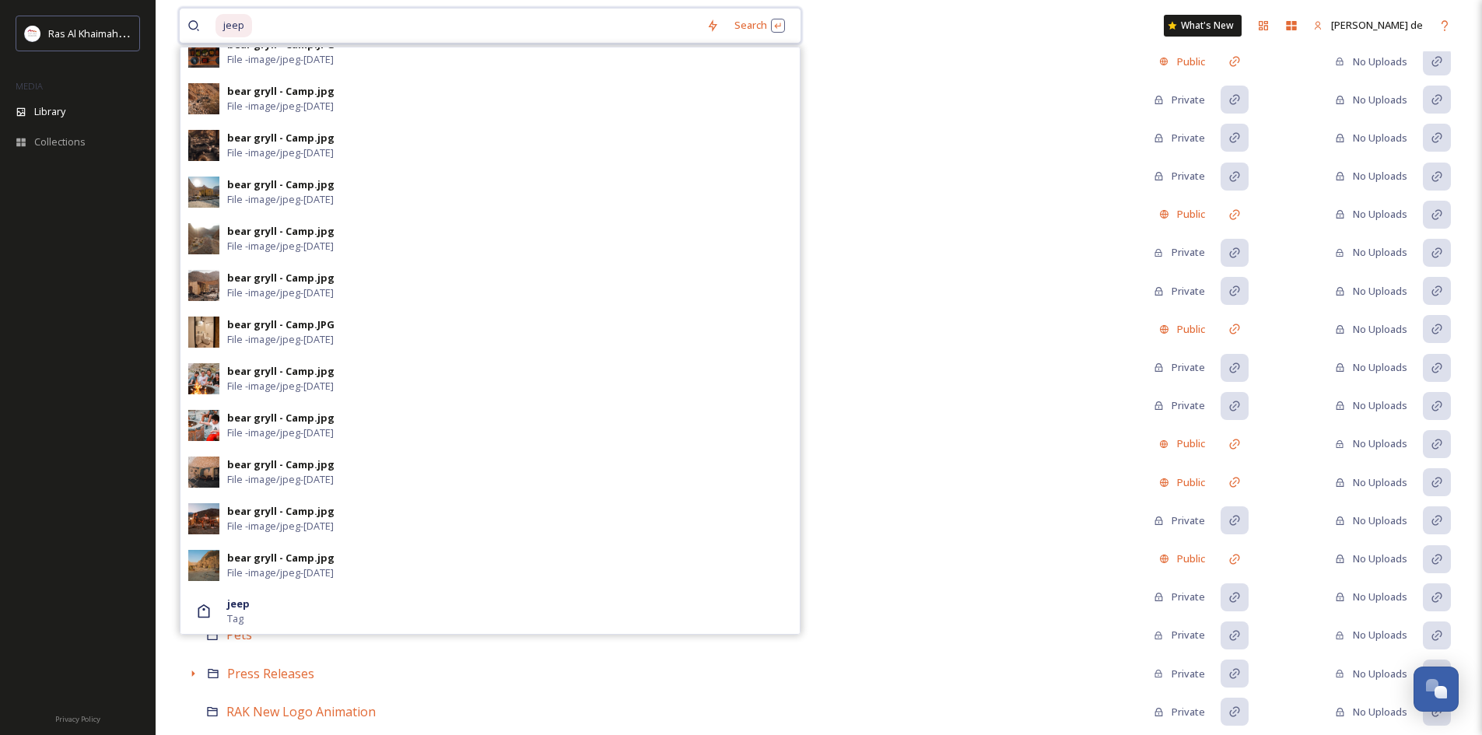
drag, startPoint x: 375, startPoint y: 27, endPoint x: 173, endPoint y: 19, distance: 201.7
click at [173, 19] on div "jeep Search bear gryll - Camp.JPG File - image/jpeg - [DATE] bear gryll - Camp.…" at bounding box center [819, 230] width 1326 height 1239
type input "morning"
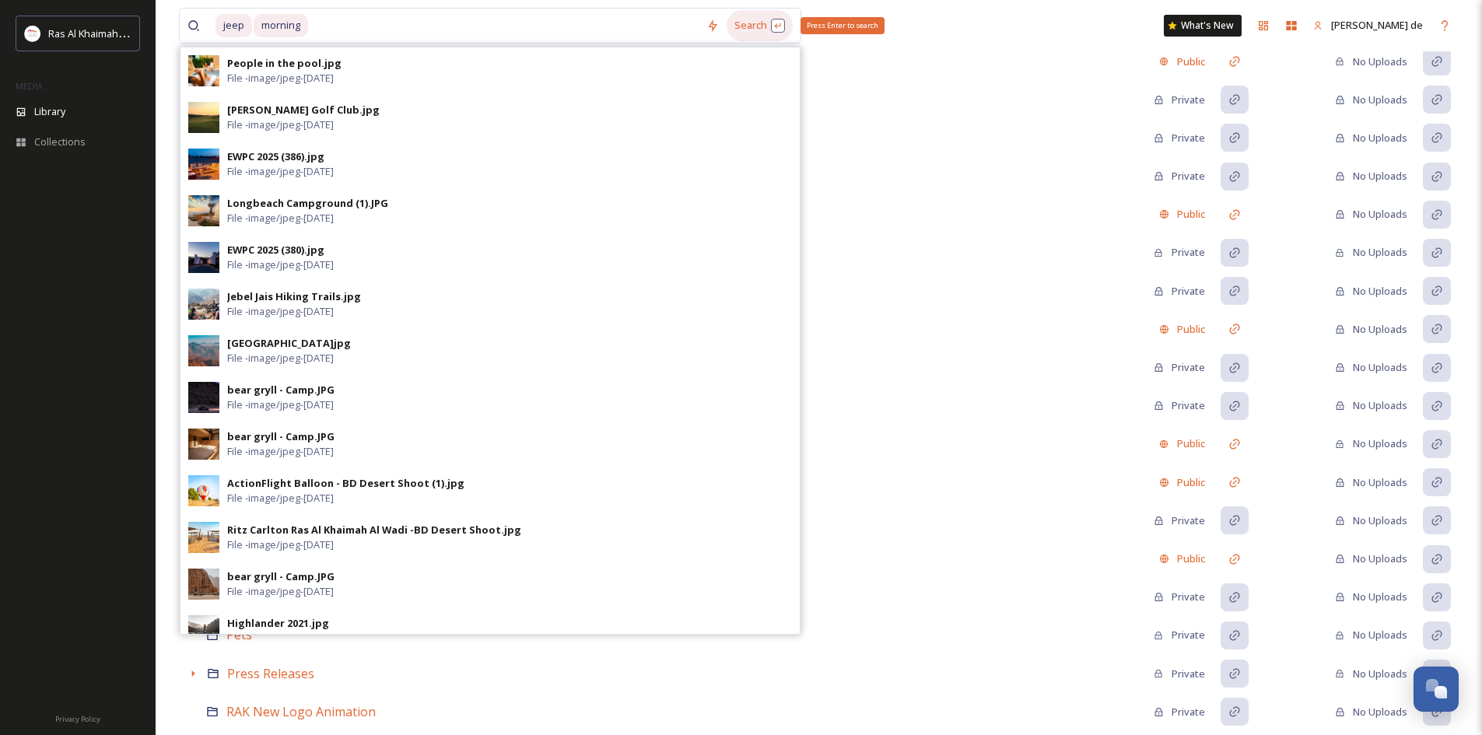
click at [747, 33] on div "Search Press Enter to search" at bounding box center [760, 25] width 66 height 30
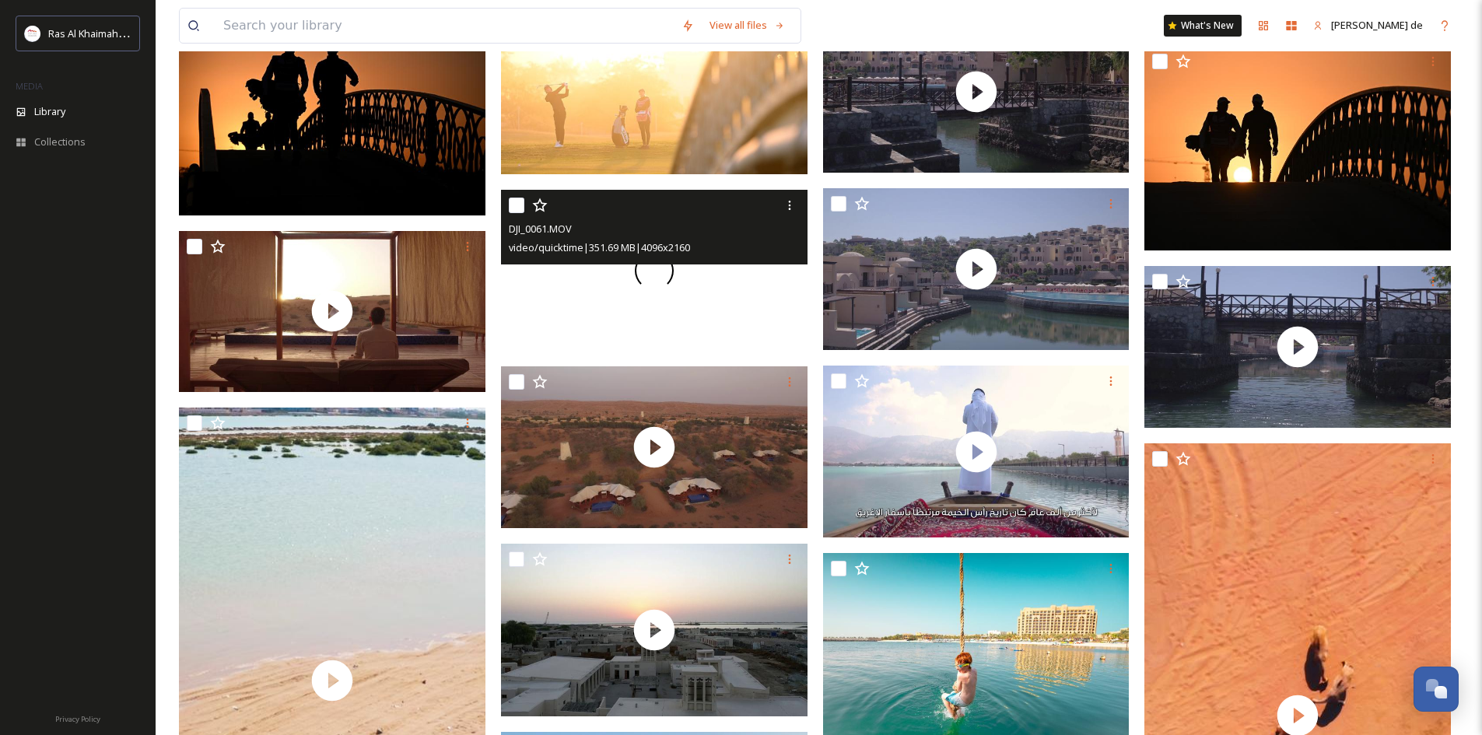
scroll to position [1701, 0]
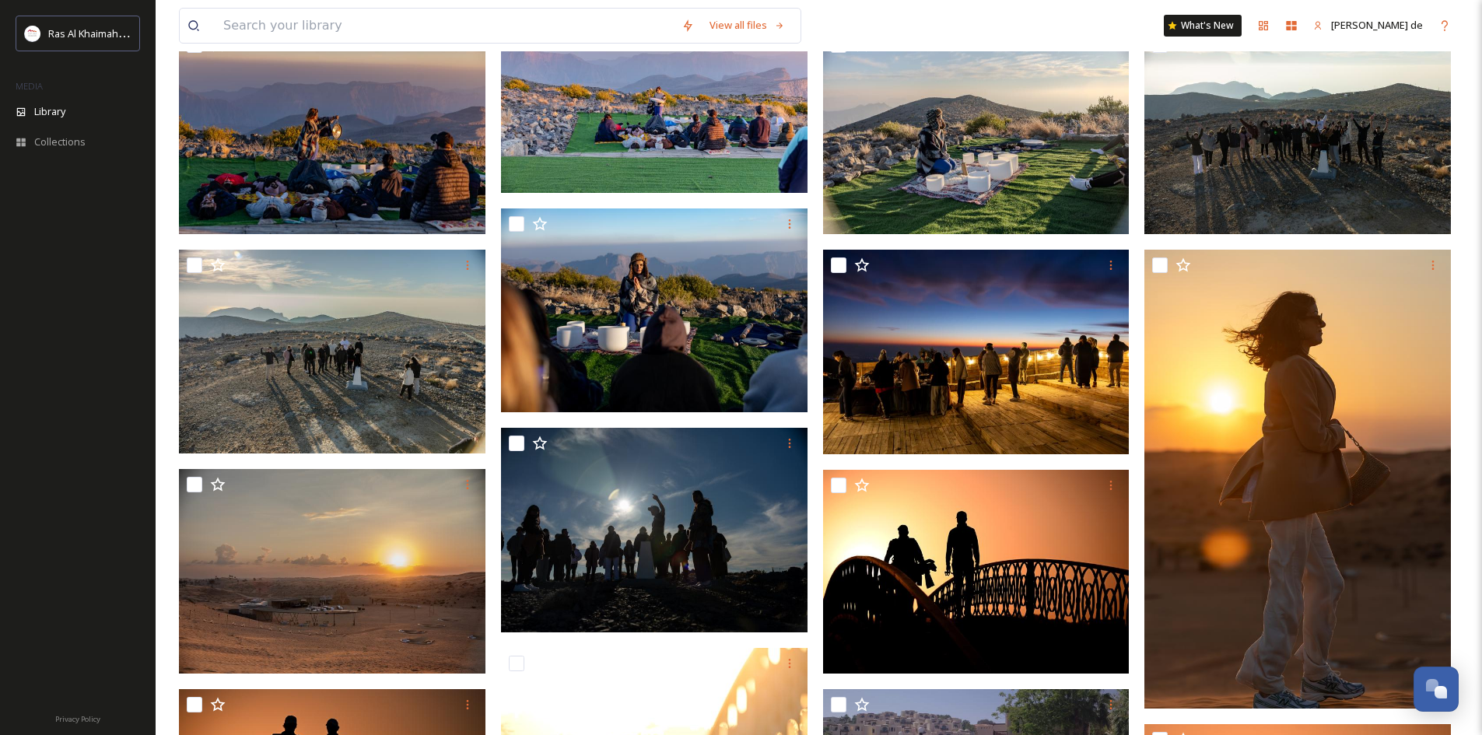
click at [436, 3] on div "View all files What's New [PERSON_NAME] de" at bounding box center [819, 25] width 1280 height 51
click at [426, 14] on input at bounding box center [445, 26] width 458 height 34
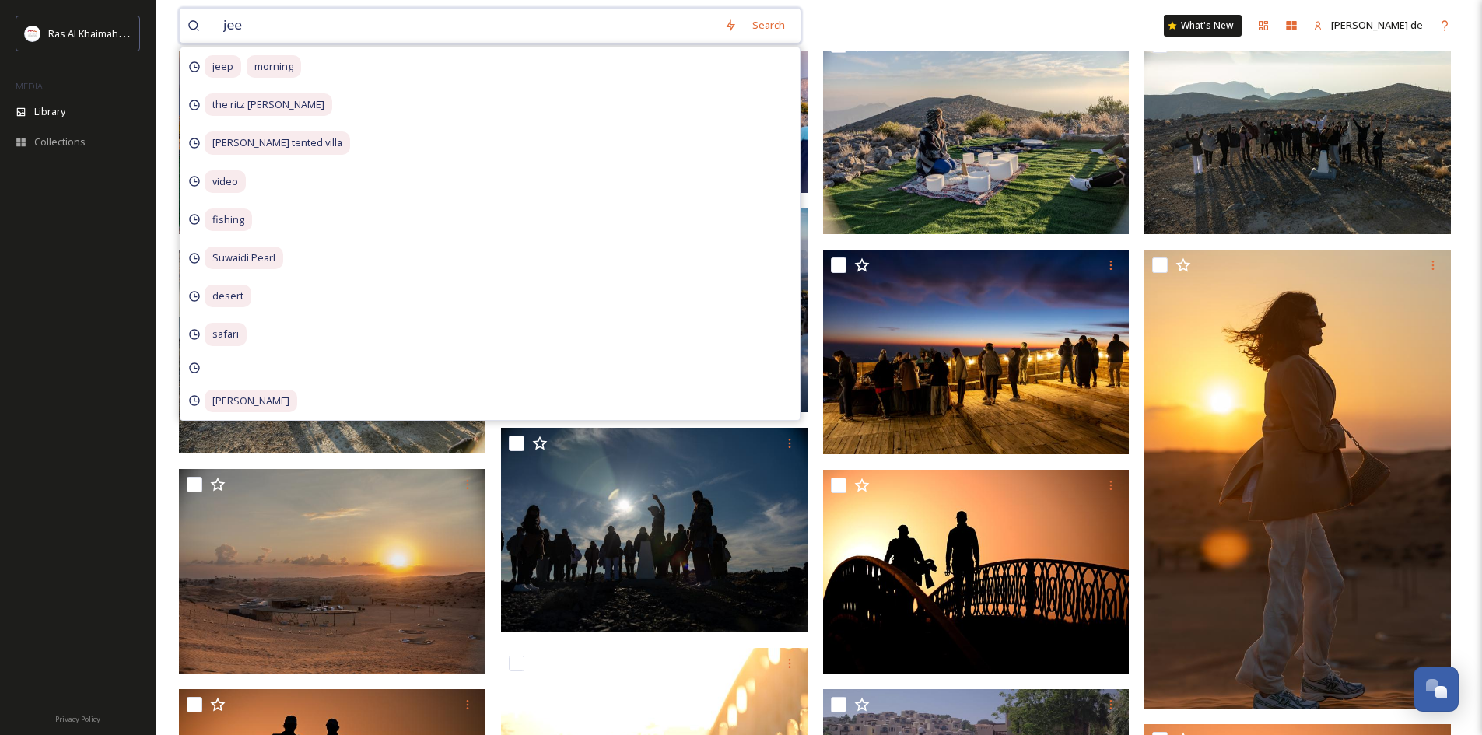
type input "jeep"
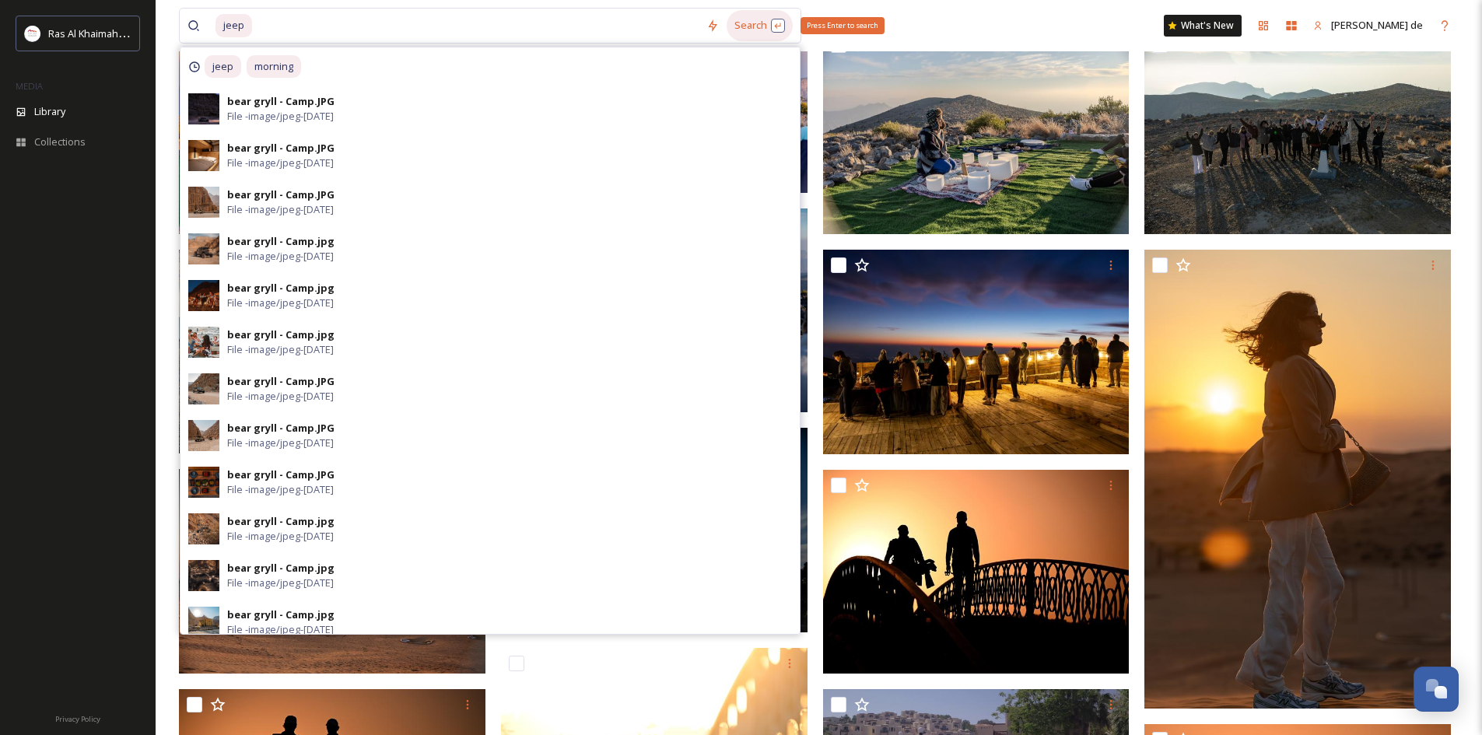
click at [750, 30] on div "Search Press Enter to search" at bounding box center [760, 25] width 66 height 30
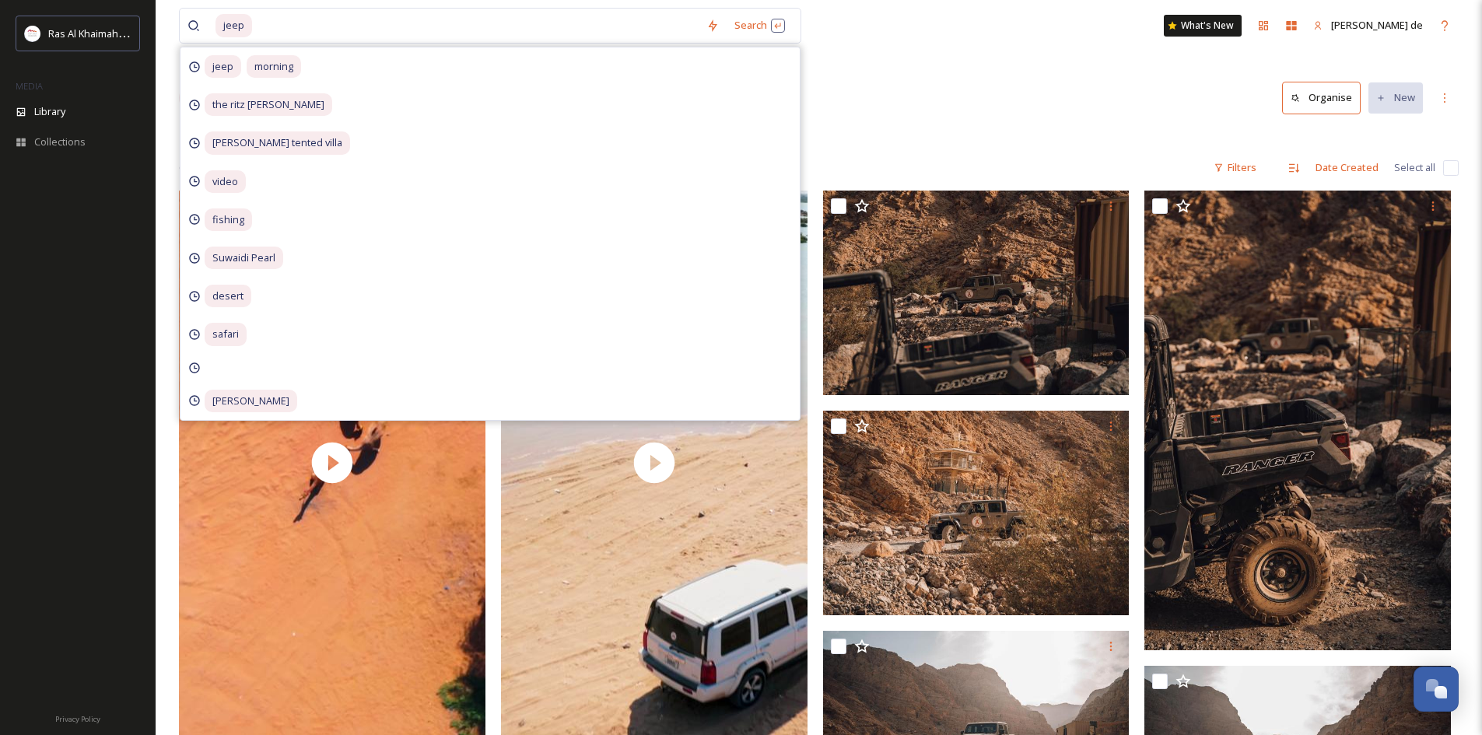
click at [1092, 98] on div "Library Search Organise New" at bounding box center [819, 98] width 1280 height 47
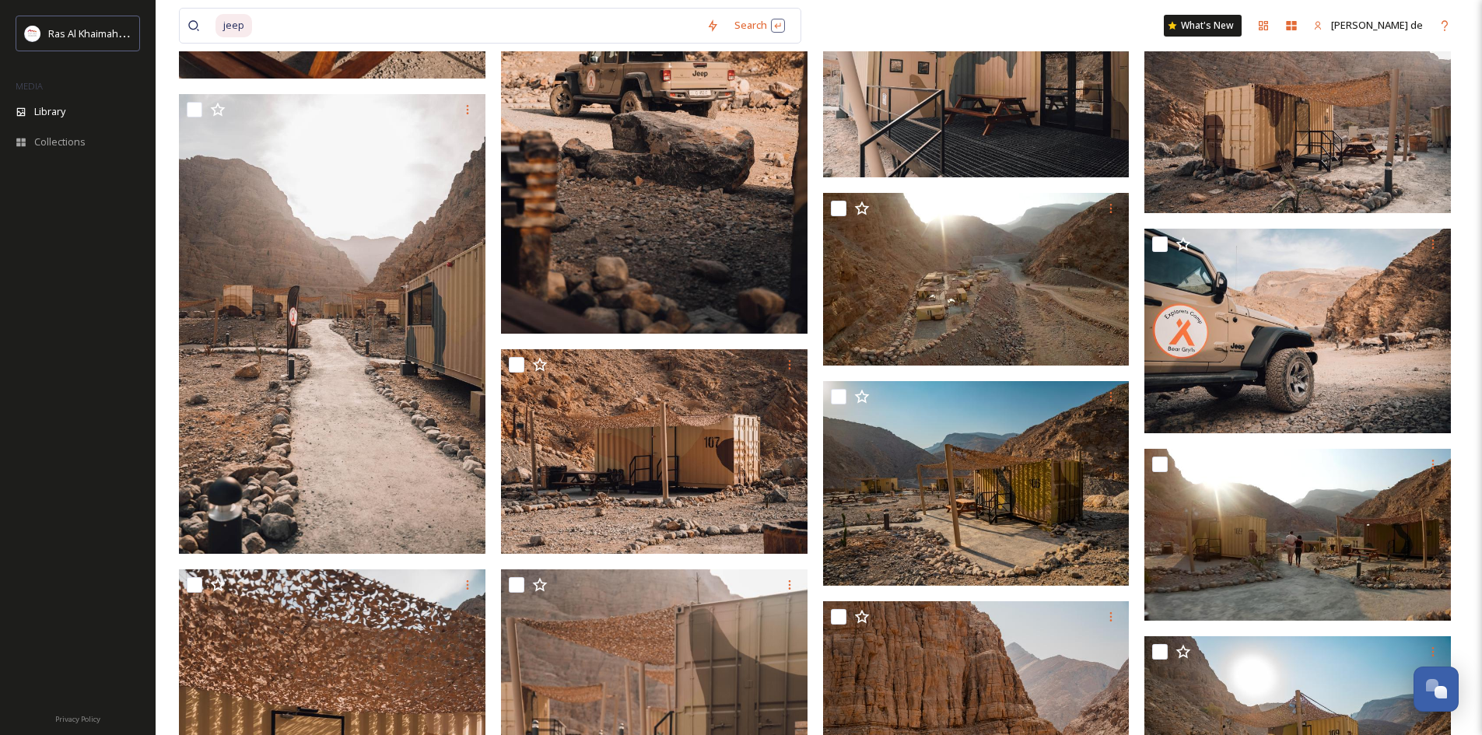
scroll to position [1232, 0]
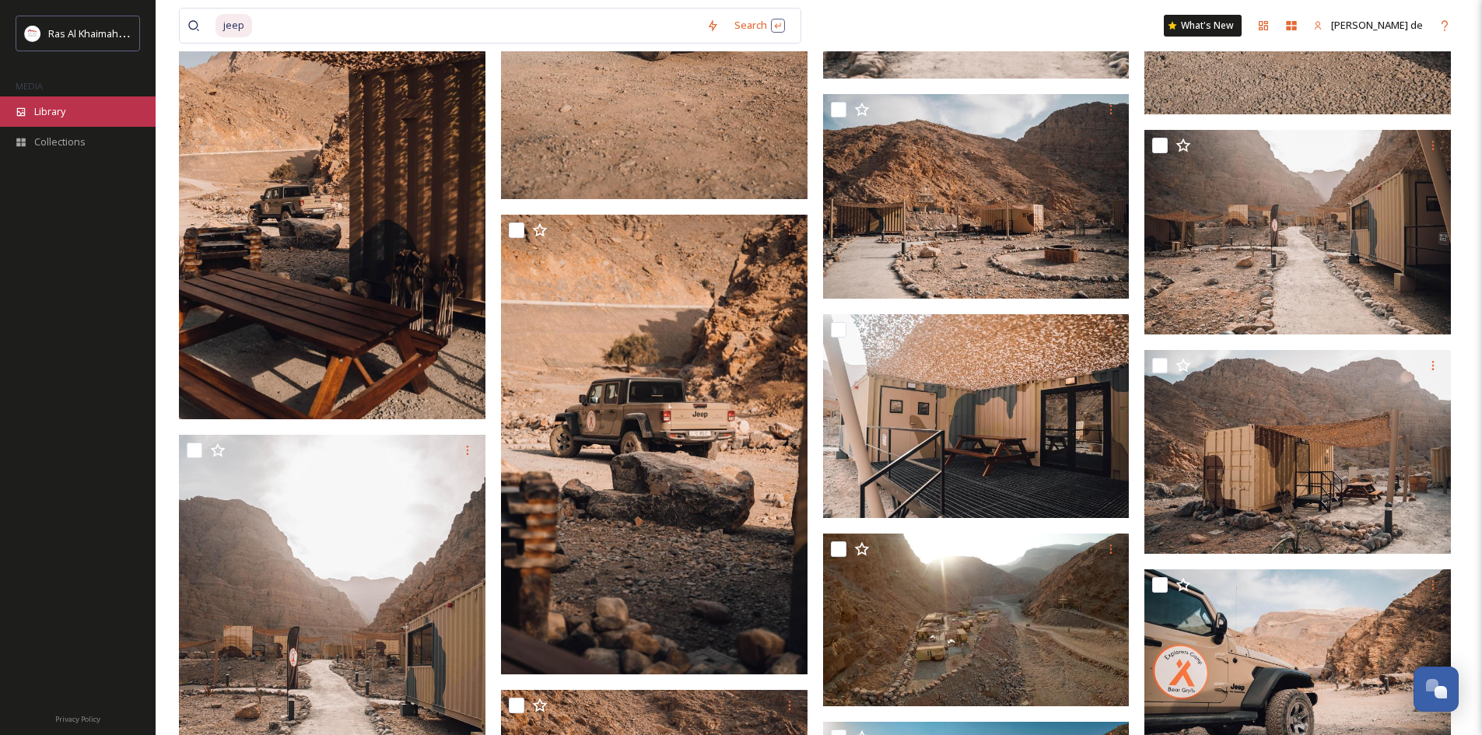
click at [54, 117] on span "Library" at bounding box center [49, 111] width 31 height 15
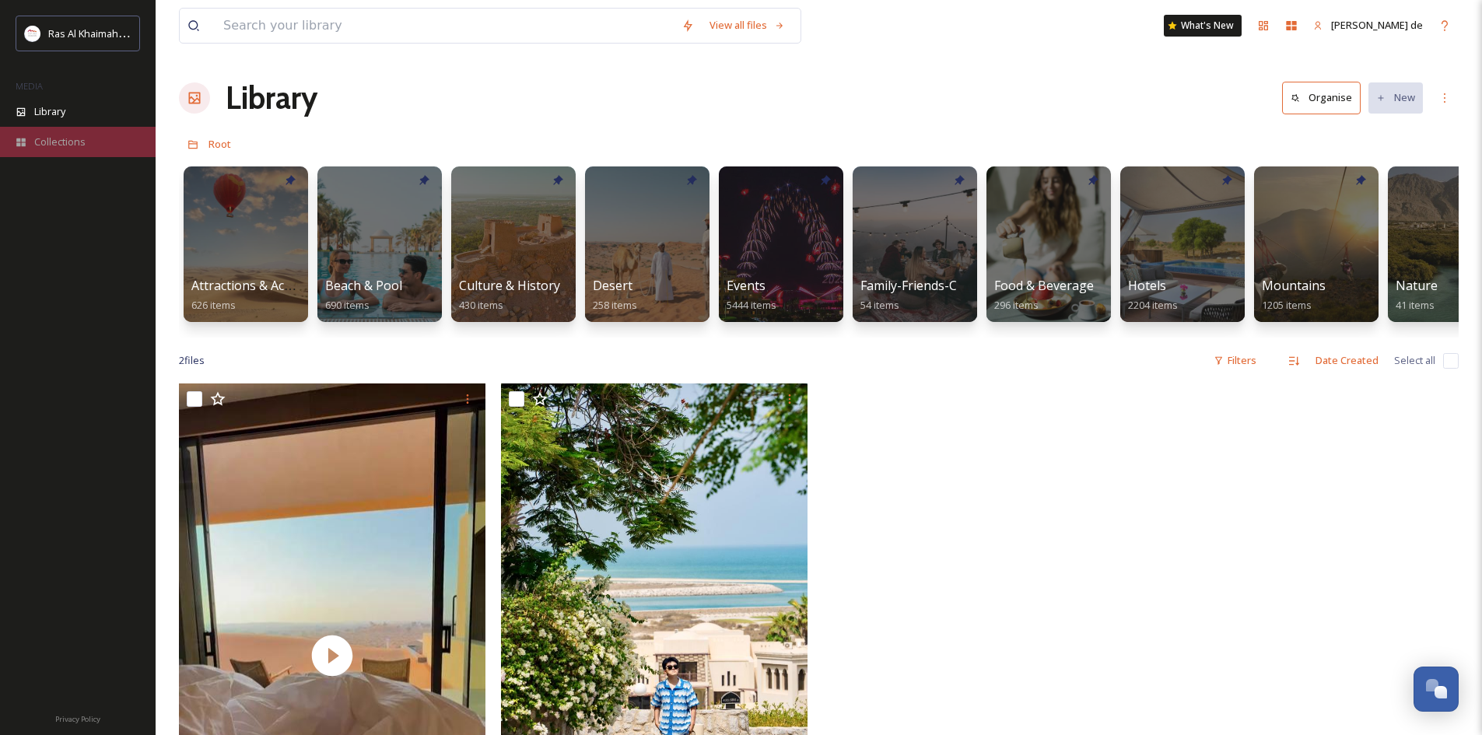
click at [64, 132] on div "Collections" at bounding box center [78, 142] width 156 height 30
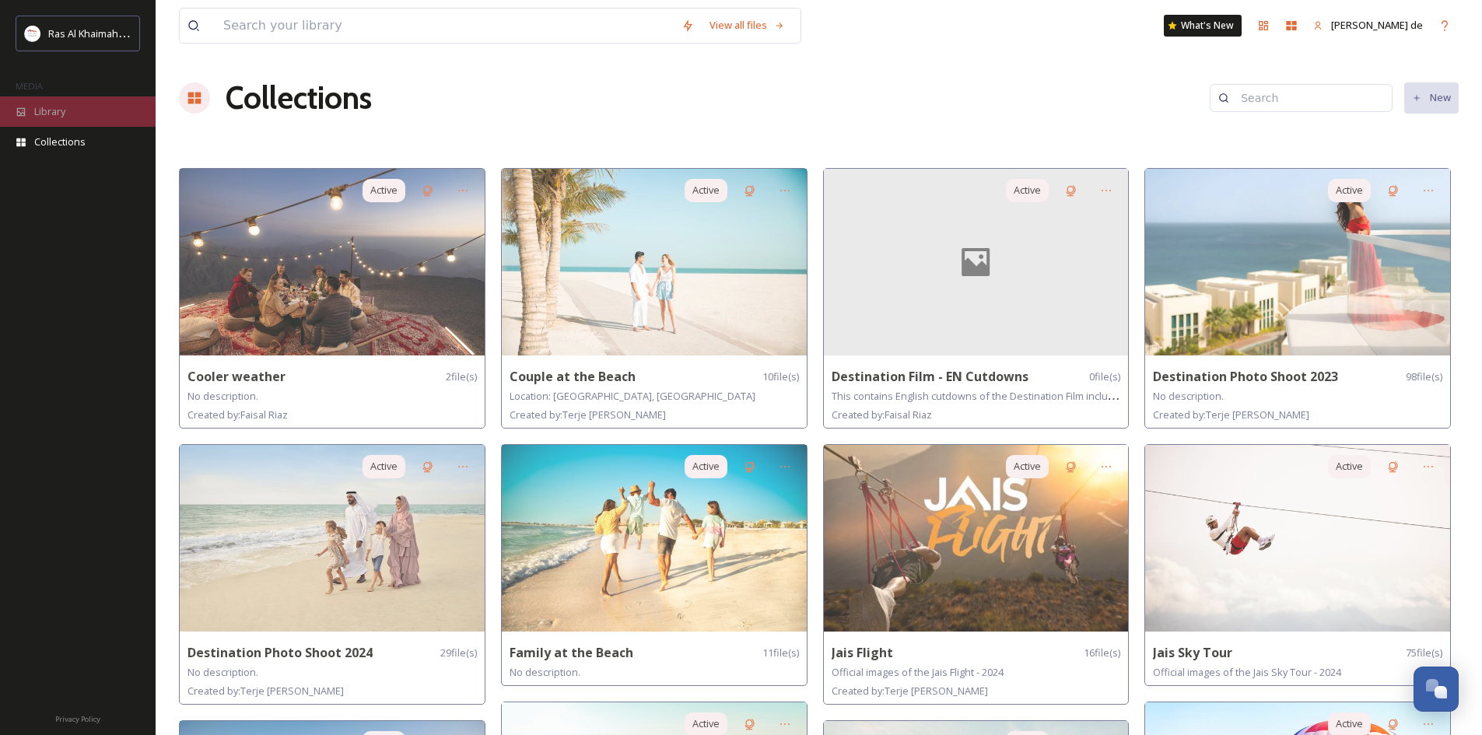
click at [75, 110] on div "Library" at bounding box center [78, 111] width 156 height 30
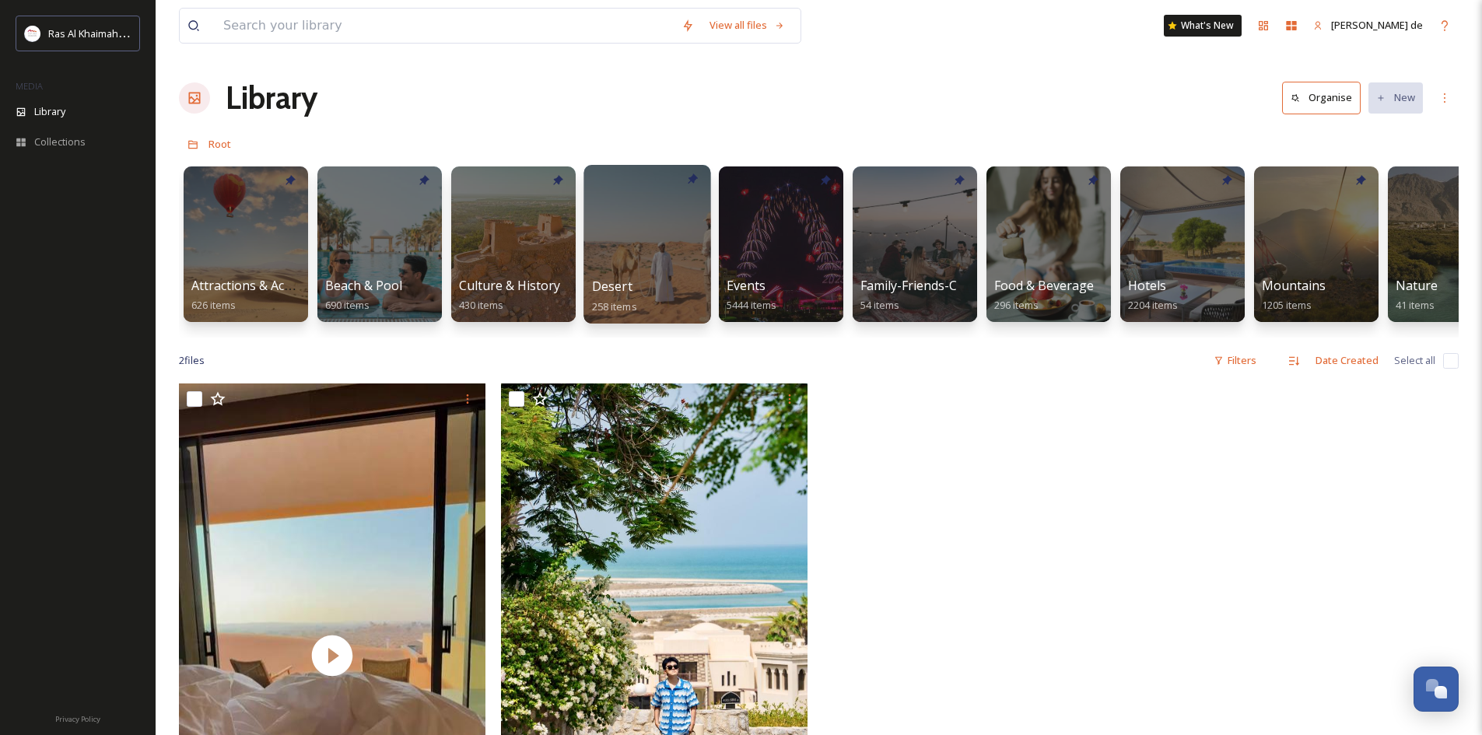
click at [629, 256] on div at bounding box center [647, 244] width 127 height 159
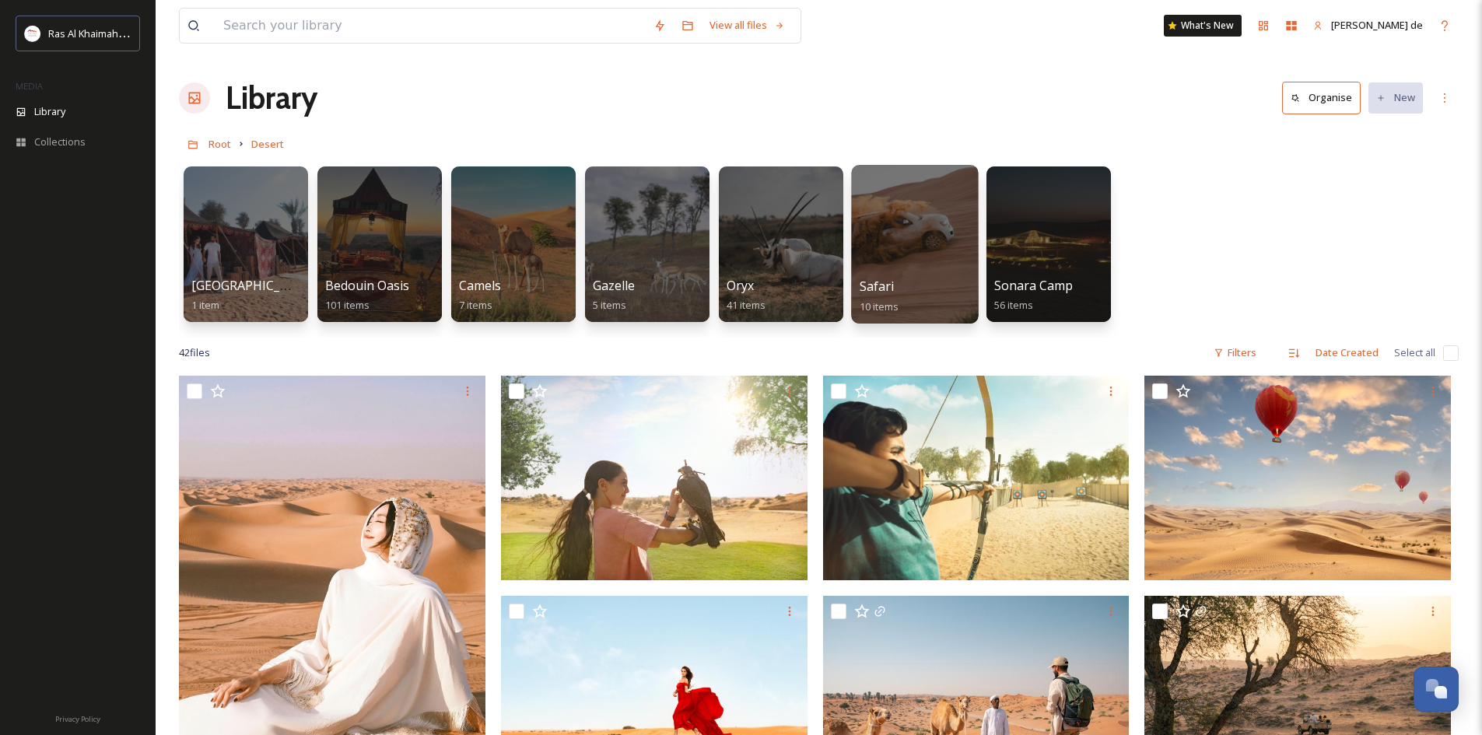
click at [900, 294] on div "Safari 10 items" at bounding box center [915, 296] width 111 height 39
click at [927, 216] on div at bounding box center [914, 244] width 127 height 159
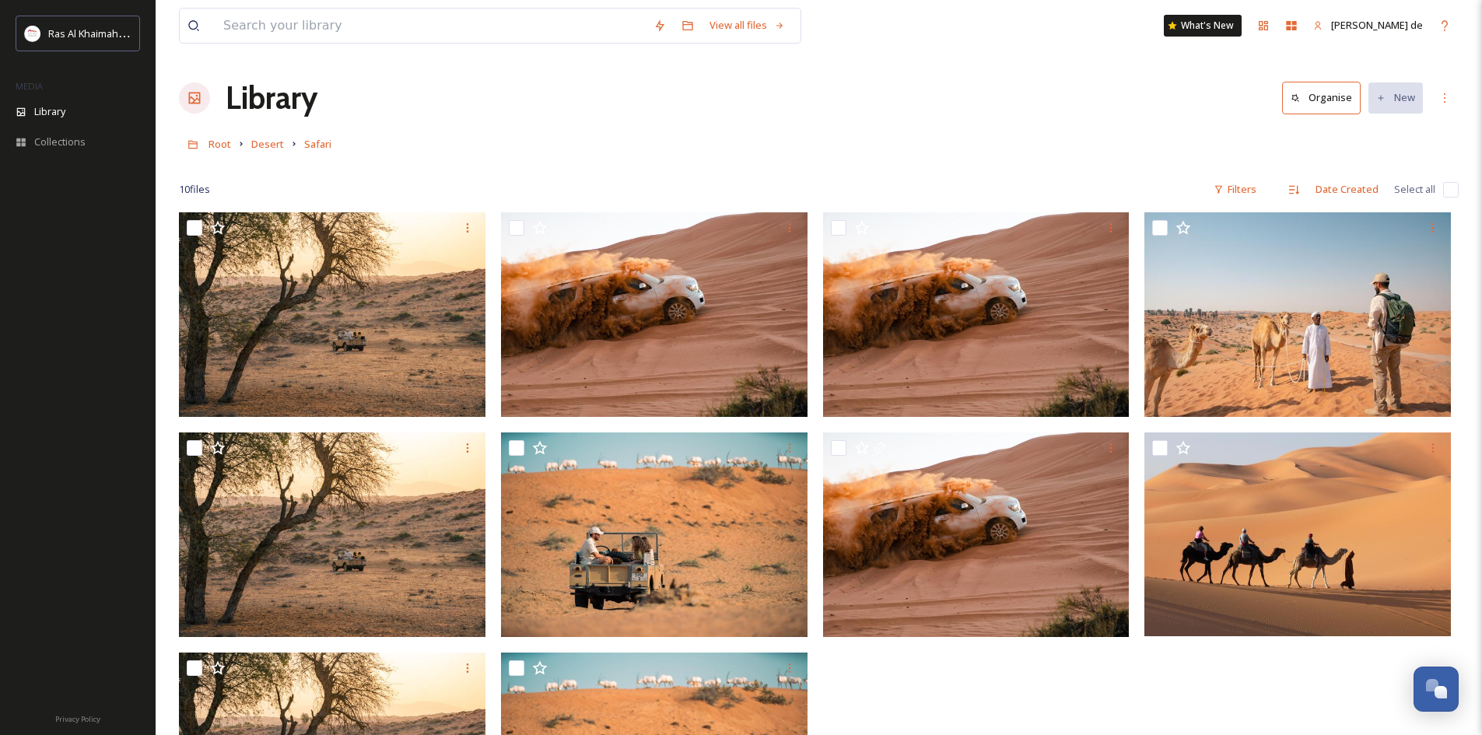
click at [1127, 682] on div at bounding box center [980, 538] width 314 height 652
